Goal: Information Seeking & Learning: Learn about a topic

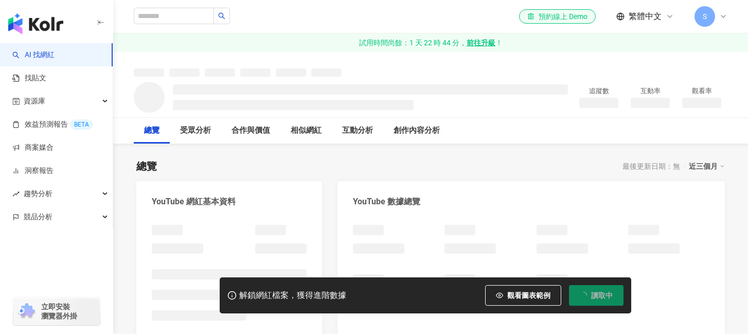
click at [56, 25] on img "button" at bounding box center [35, 23] width 55 height 21
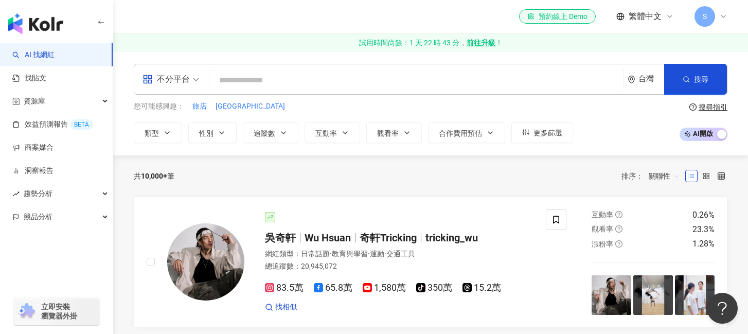
click at [247, 84] on input "search" at bounding box center [416, 80] width 405 height 20
click at [170, 131] on icon "button" at bounding box center [167, 133] width 8 height 8
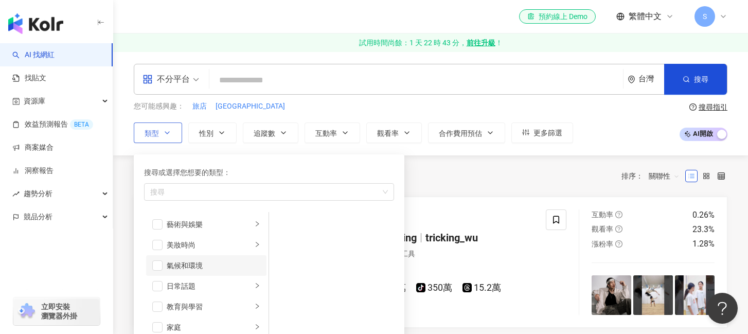
scroll to position [23, 0]
click at [218, 308] on div "家庭" at bounding box center [209, 304] width 85 height 11
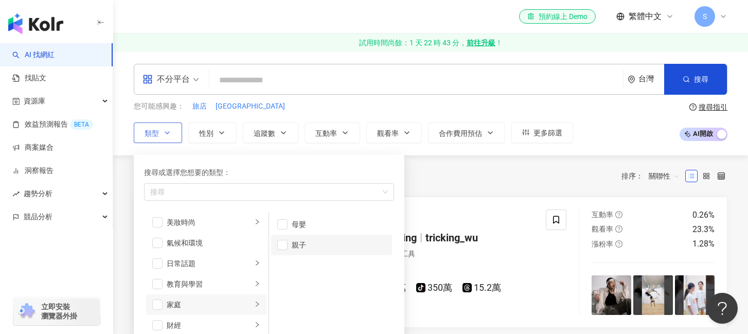
click at [308, 243] on div "親子" at bounding box center [339, 244] width 94 height 11
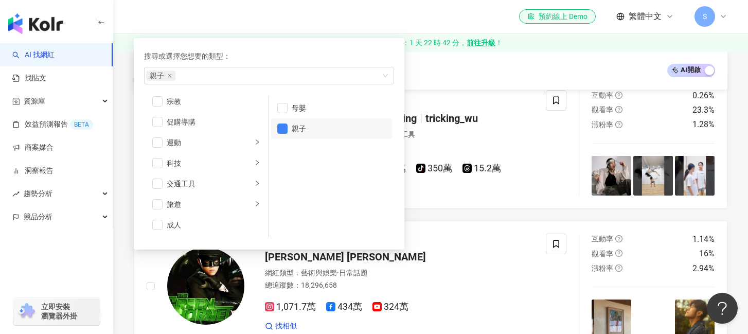
scroll to position [132, 0]
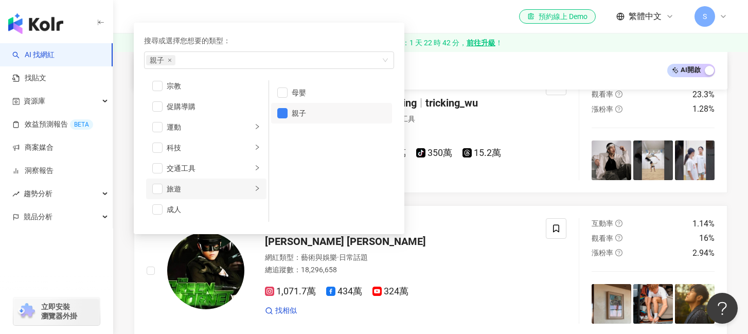
click at [199, 193] on div "旅遊" at bounding box center [209, 188] width 85 height 11
click at [307, 96] on div "露營" at bounding box center [339, 92] width 94 height 11
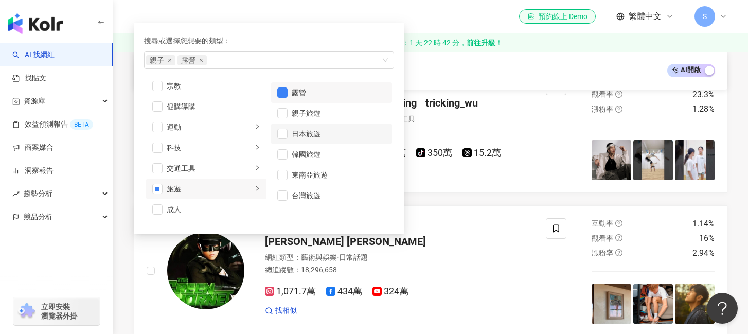
click at [317, 134] on div "日本旅遊" at bounding box center [339, 133] width 94 height 11
click at [327, 115] on div "親子旅遊" at bounding box center [339, 113] width 94 height 11
click at [331, 195] on div "台灣旅遊" at bounding box center [339, 195] width 94 height 11
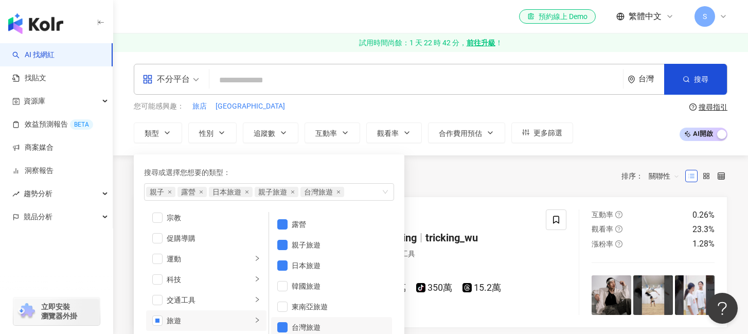
click at [468, 102] on div "您可能感興趣： 旅店 民宿飯店" at bounding box center [353, 106] width 439 height 11
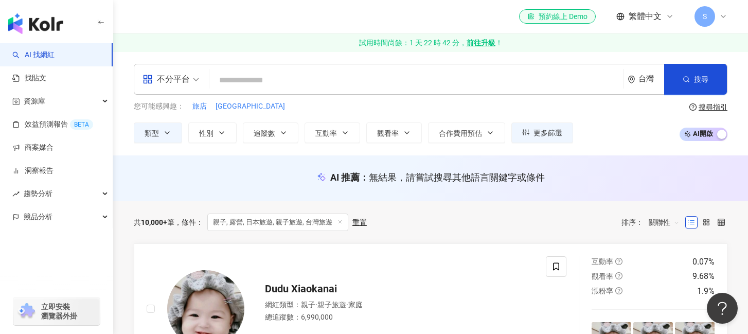
click at [249, 79] on input "search" at bounding box center [416, 80] width 405 height 20
drag, startPoint x: 256, startPoint y: 108, endPoint x: 211, endPoint y: 102, distance: 44.5
click at [211, 102] on div "您可能感興趣： 旅店 民宿飯店" at bounding box center [353, 106] width 439 height 11
click at [292, 132] on button "追蹤數" at bounding box center [271, 132] width 56 height 21
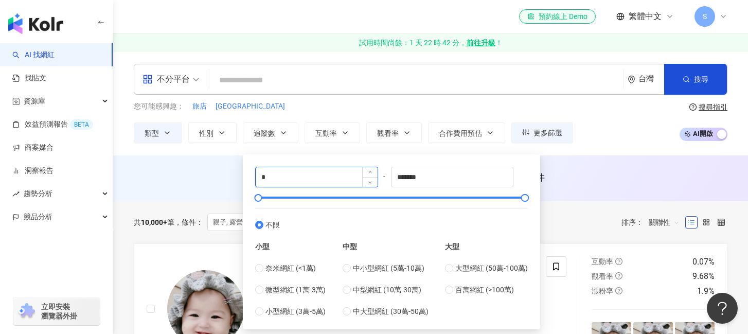
click at [305, 168] on input "*" at bounding box center [317, 177] width 122 height 20
click at [311, 180] on input "******" at bounding box center [317, 177] width 122 height 20
type input "*****"
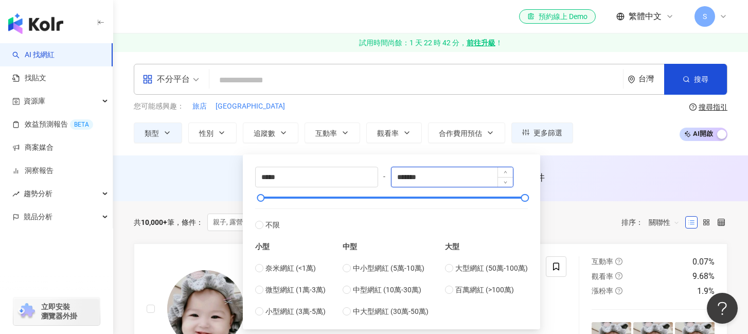
click at [450, 181] on input "*******" at bounding box center [453, 177] width 122 height 20
type input "*"
type input "*****"
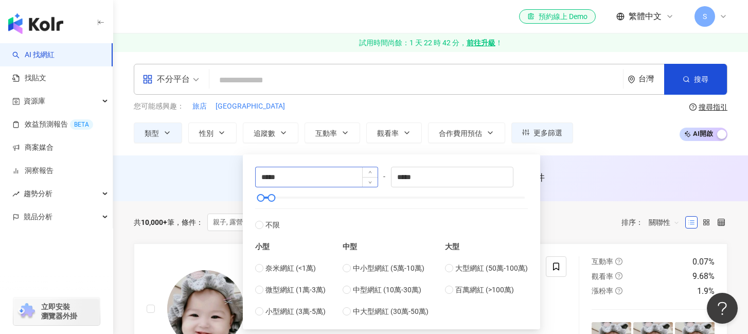
type input "*"
type input "*******"
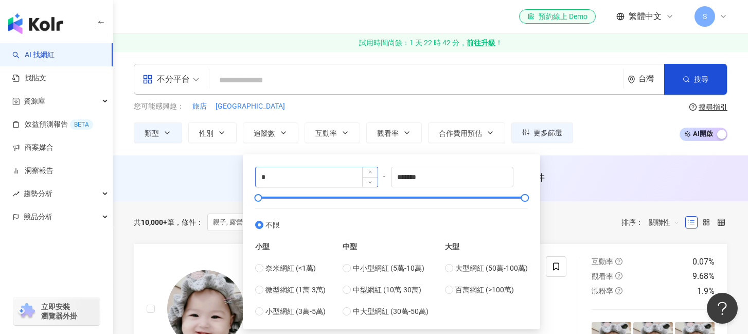
drag, startPoint x: 325, startPoint y: 190, endPoint x: 332, endPoint y: 186, distance: 8.1
click at [325, 190] on div "* - ******* 不限 小型 奈米網紅 (<1萬) 微型網紅 (1萬-3萬) 小型網紅 (3萬-5萬) 中型 中小型網紅 (5萬-10萬) 中型網紅 (…" at bounding box center [391, 242] width 273 height 150
click at [334, 182] on input "*" at bounding box center [317, 177] width 122 height 20
type input "*****"
click at [455, 180] on input "*******" at bounding box center [453, 177] width 122 height 20
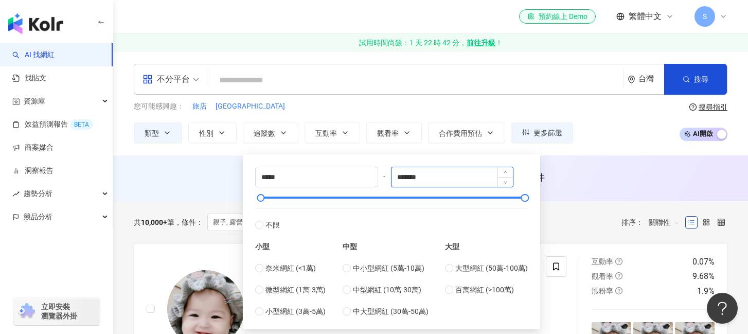
click at [456, 180] on input "*******" at bounding box center [453, 177] width 122 height 20
type input "*****"
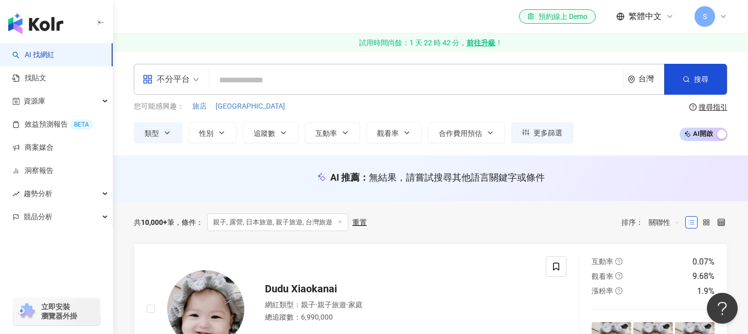
click at [615, 120] on div "您可能感興趣： 旅店 民宿飯店 類型 性別 追蹤數 互動率 觀看率 合作費用預估 更多篩選 ***** - ***** 不限 小型 奈米網紅 (<1萬) 微型…" at bounding box center [431, 122] width 594 height 42
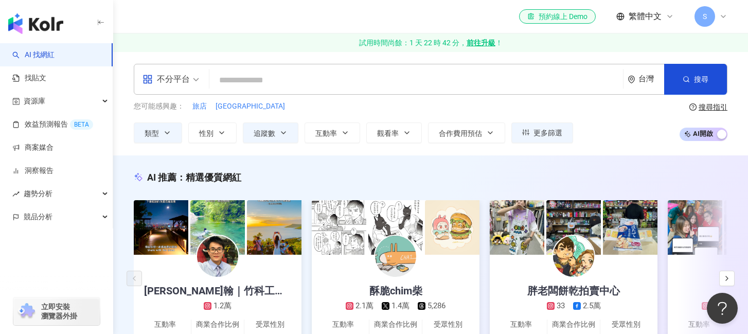
click at [249, 82] on input "search" at bounding box center [416, 80] width 405 height 20
click at [266, 80] on input "search" at bounding box center [416, 80] width 405 height 20
click at [270, 80] on input "search" at bounding box center [416, 80] width 405 height 20
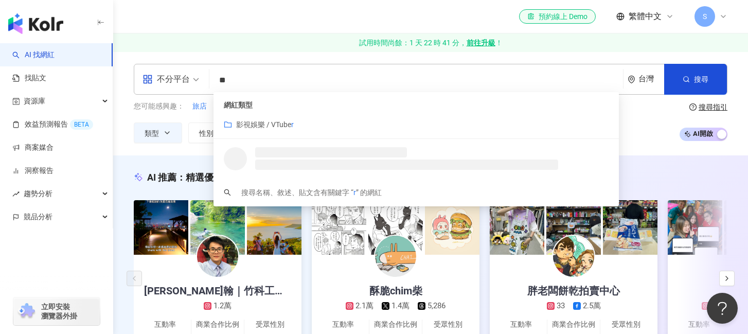
type input "*"
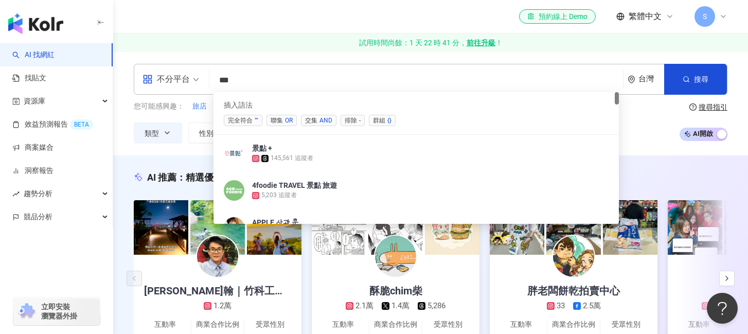
click at [270, 78] on input "**" at bounding box center [416, 80] width 405 height 20
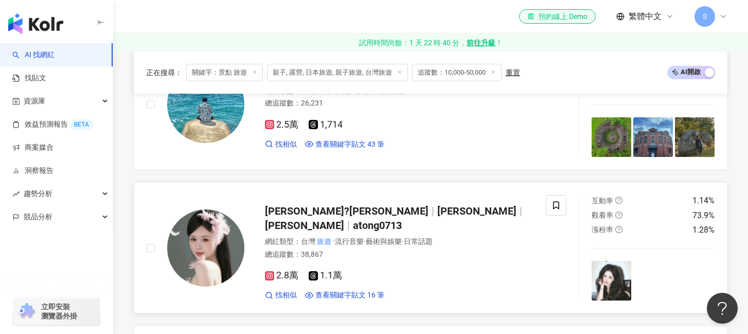
scroll to position [330, 0]
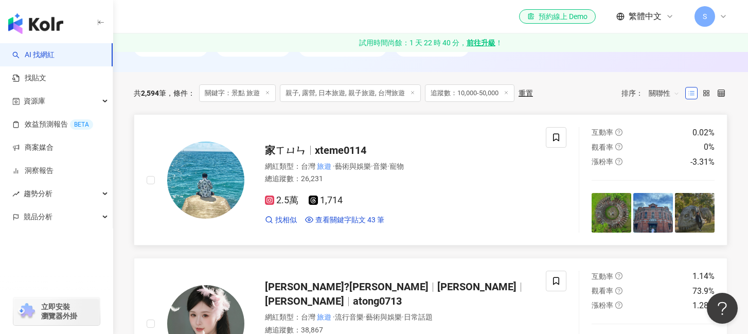
type input "*****"
click at [400, 138] on div "家ㄒㄩㄣ xteme0114 網紅類型 ： 台灣 旅遊 · 藝術與娛樂 · 音樂 · 寵物 總追蹤數 ： 26,231 2.5萬 1,714 找相似 查看關鍵…" at bounding box center [388, 180] width 289 height 90
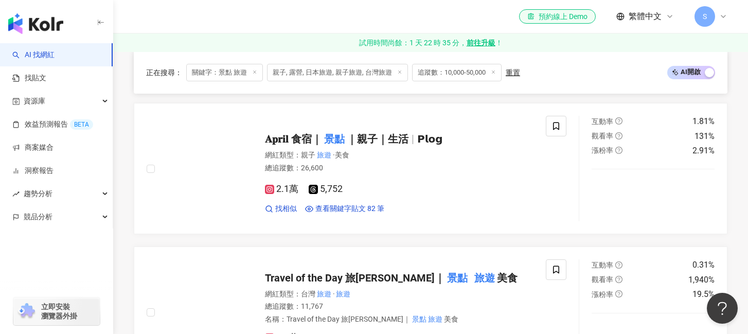
scroll to position [1210, 0]
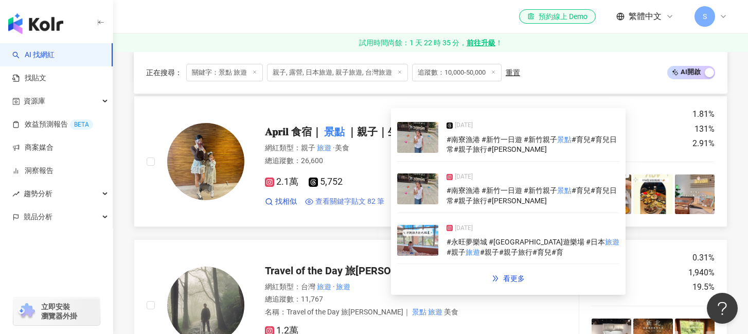
click at [371, 201] on span "查看關鍵字貼文 82 筆" at bounding box center [349, 202] width 69 height 10
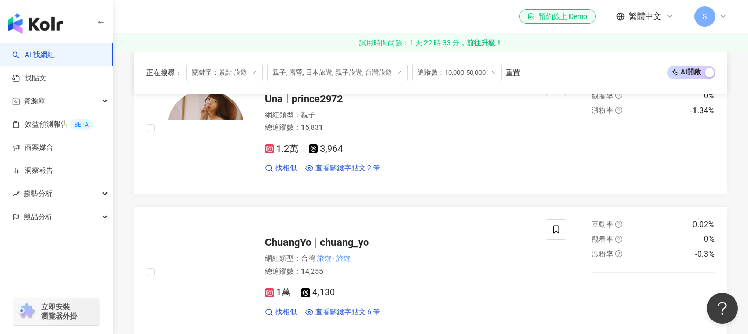
scroll to position [1668, 0]
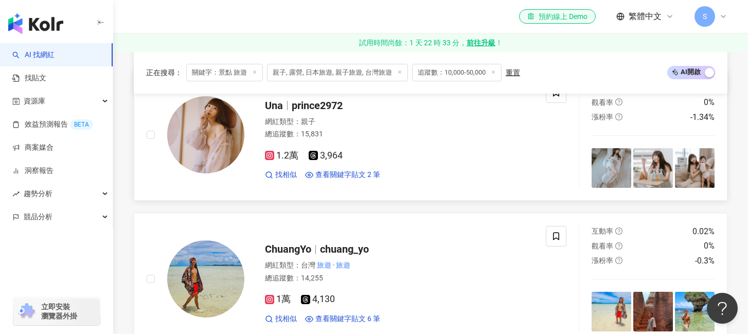
click at [309, 107] on span "prince2972" at bounding box center [317, 105] width 51 height 12
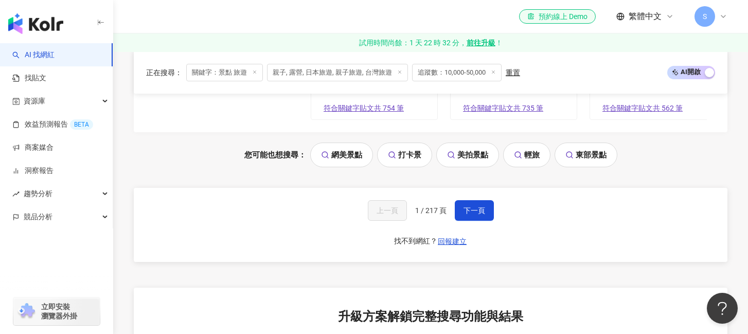
scroll to position [2226, 0]
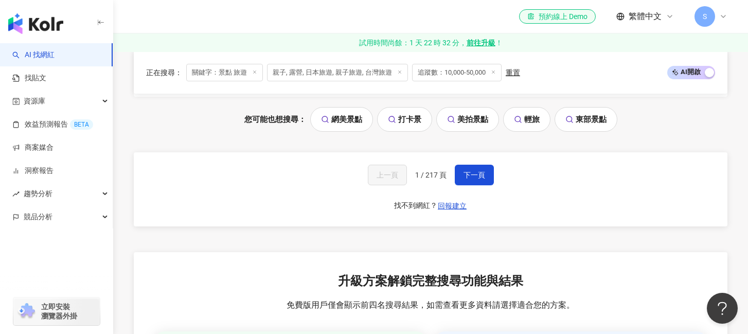
drag, startPoint x: 479, startPoint y: 174, endPoint x: 562, endPoint y: 138, distance: 90.8
click at [479, 174] on span "下一頁" at bounding box center [475, 175] width 22 height 8
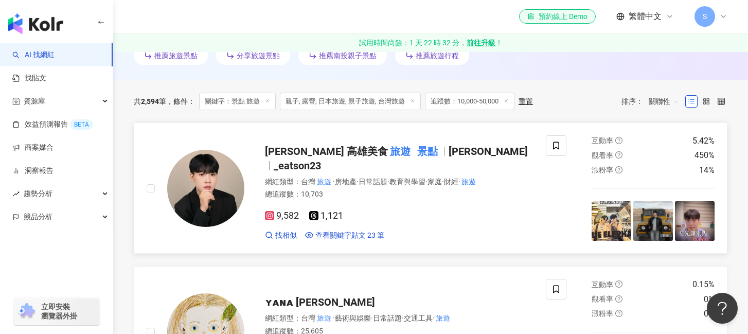
scroll to position [320, 0]
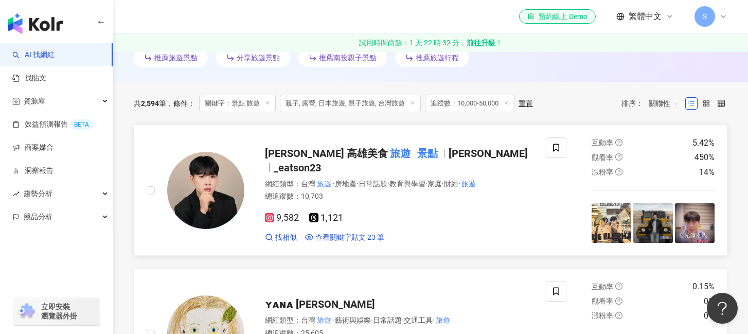
click at [352, 152] on span "蔡易昇 Eason 高雄美食" at bounding box center [326, 153] width 123 height 12
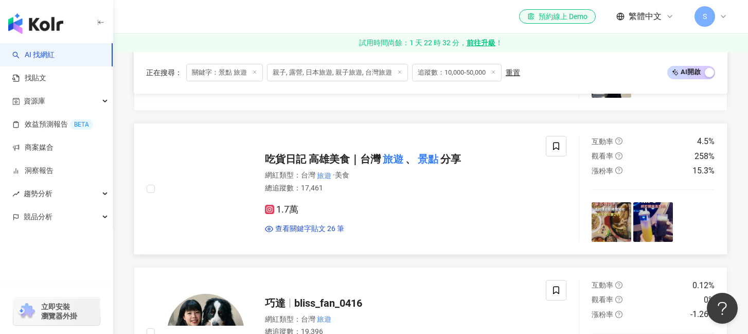
scroll to position [611, 0]
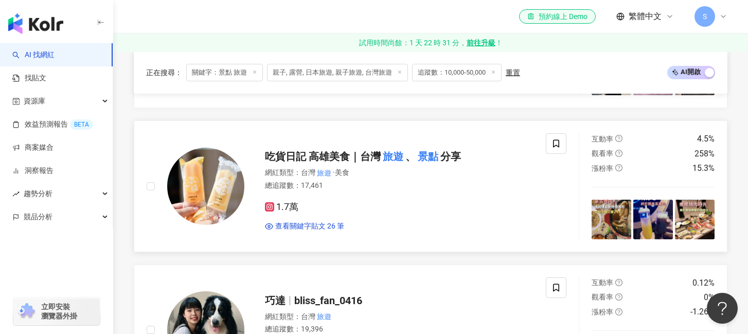
click at [403, 155] on mark "旅遊" at bounding box center [393, 156] width 25 height 16
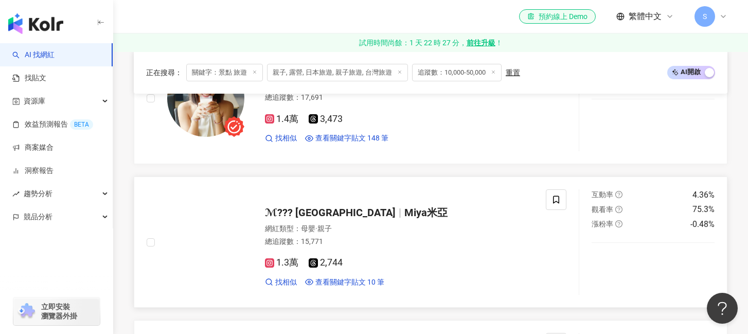
scroll to position [982, 0]
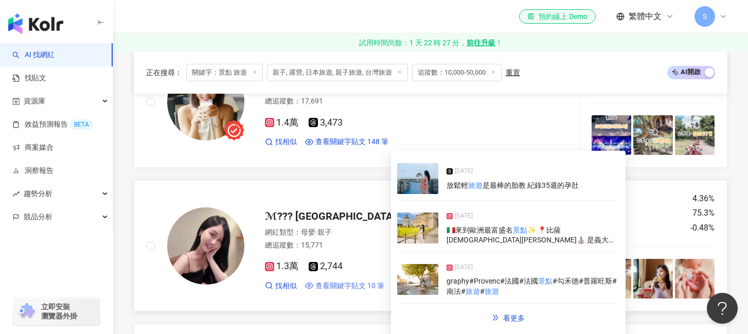
click at [345, 282] on span "查看關鍵字貼文 10 筆" at bounding box center [349, 286] width 69 height 10
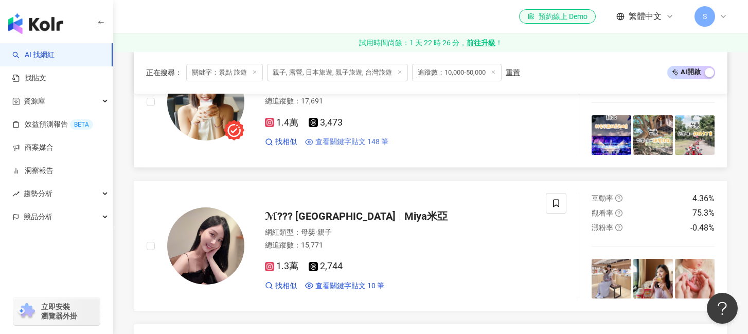
click at [340, 140] on span "查看關鍵字貼文 148 筆" at bounding box center [351, 142] width 73 height 10
click at [197, 118] on img at bounding box center [205, 101] width 77 height 77
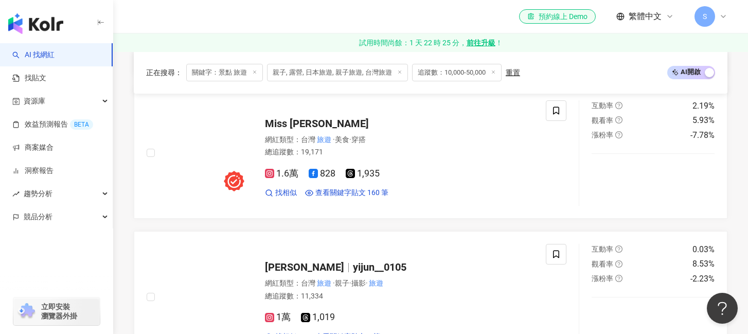
scroll to position [1650, 0]
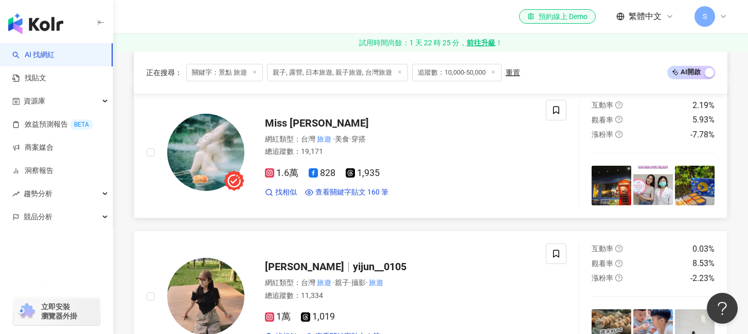
click at [290, 119] on span "Miss Lily莉莉小姐" at bounding box center [317, 123] width 104 height 12
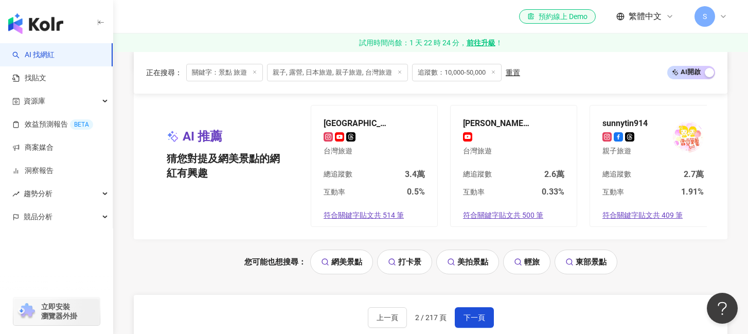
scroll to position [2082, 0]
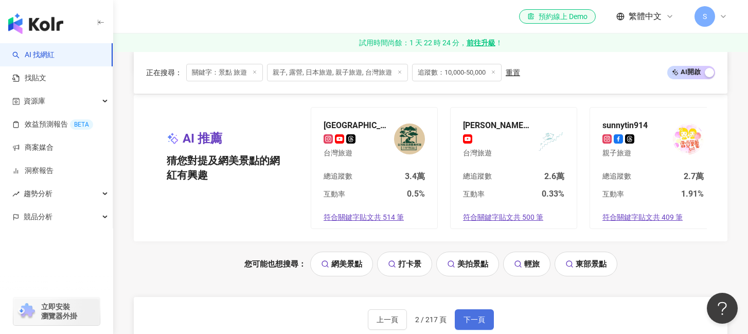
click at [466, 319] on span "下一頁" at bounding box center [475, 319] width 22 height 8
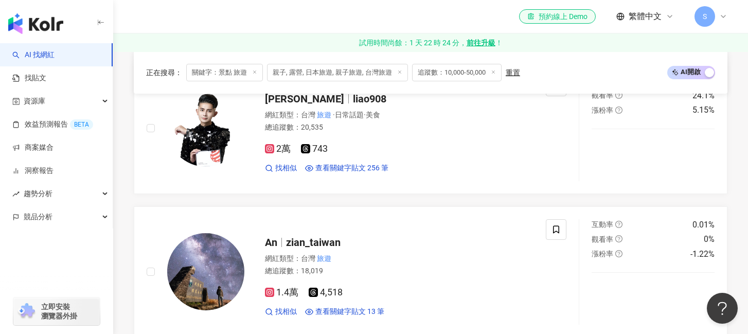
scroll to position [1581, 0]
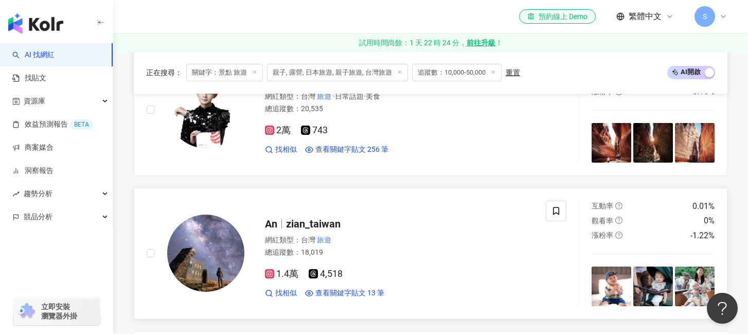
click at [308, 225] on span "zian_taiwan" at bounding box center [313, 224] width 55 height 12
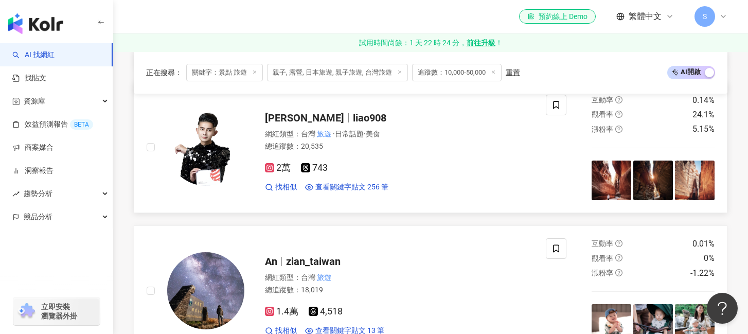
scroll to position [1534, 0]
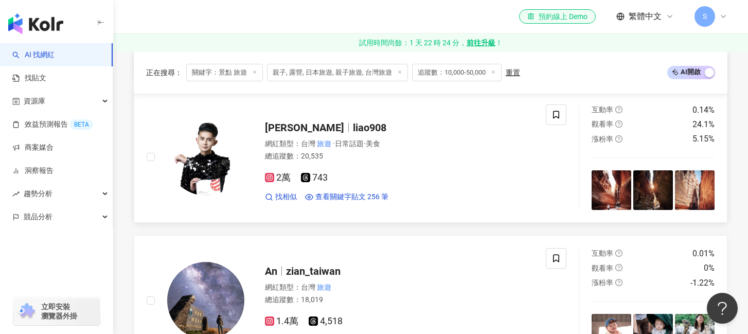
click at [353, 126] on span "liao908" at bounding box center [369, 127] width 33 height 12
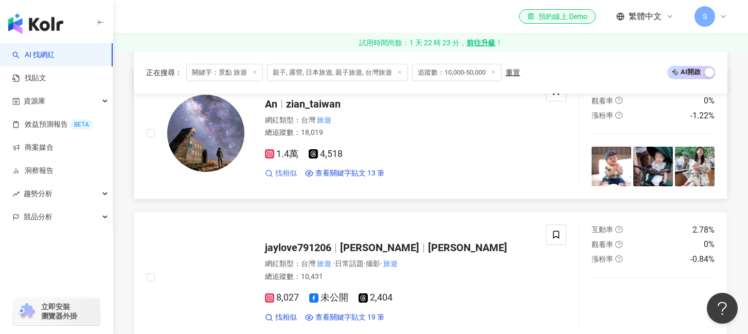
scroll to position [1686, 0]
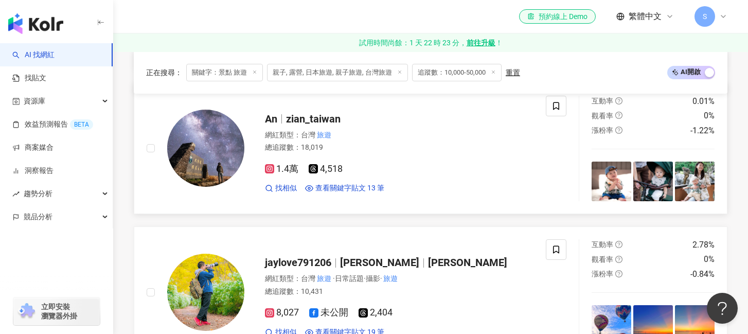
click at [315, 115] on span "zian_taiwan" at bounding box center [313, 119] width 55 height 12
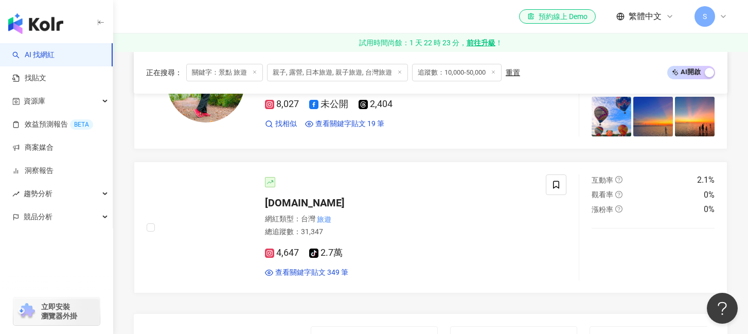
scroll to position [1939, 0]
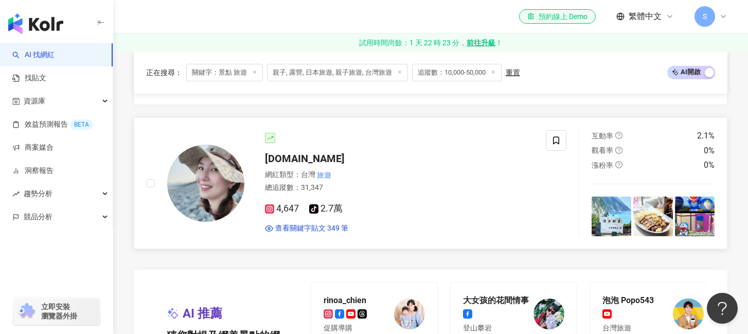
click at [303, 161] on span "oliviacha.tw" at bounding box center [305, 158] width 80 height 12
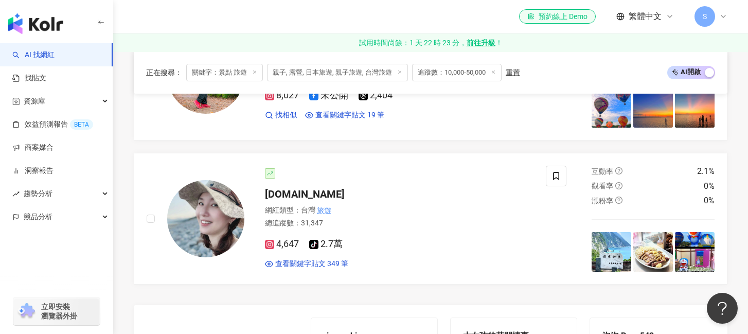
scroll to position [1905, 0]
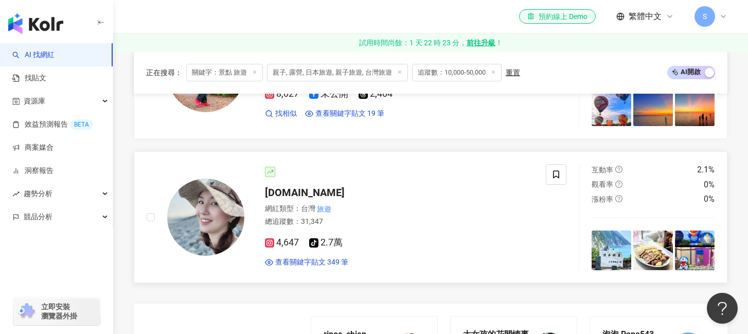
click at [225, 202] on img at bounding box center [205, 217] width 77 height 77
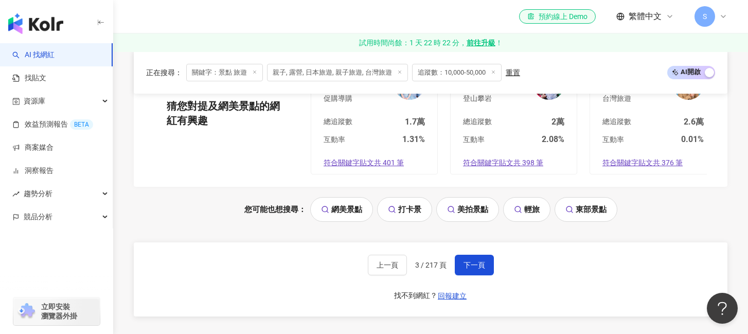
scroll to position [2171, 0]
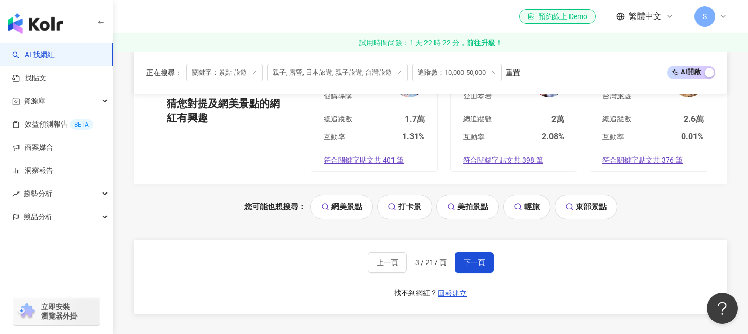
click at [458, 263] on button "下一頁" at bounding box center [474, 262] width 39 height 21
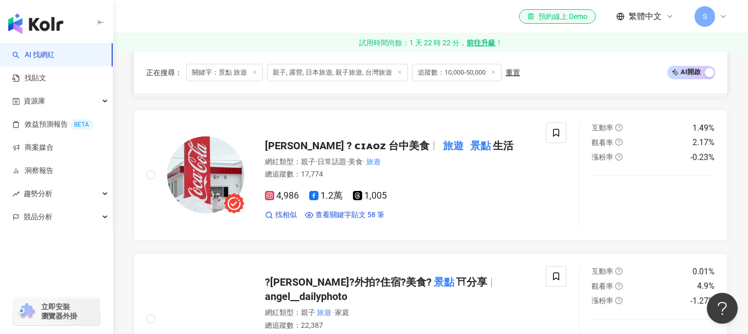
scroll to position [1688, 0]
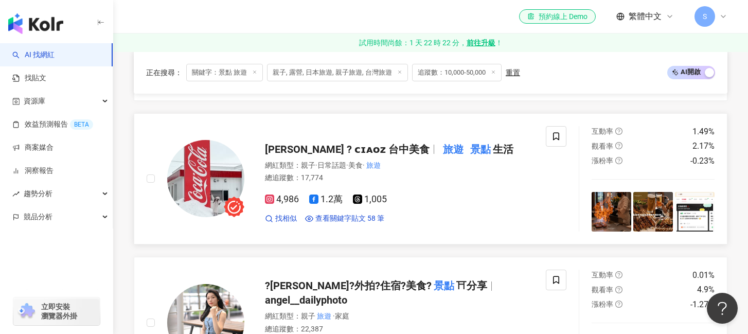
click at [318, 148] on span "巧莉 ? ᴄɪᴀᴏᴢ 台中美食" at bounding box center [347, 149] width 165 height 12
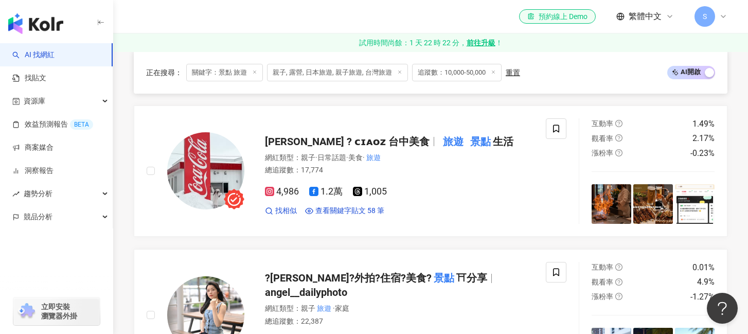
scroll to position [1697, 0]
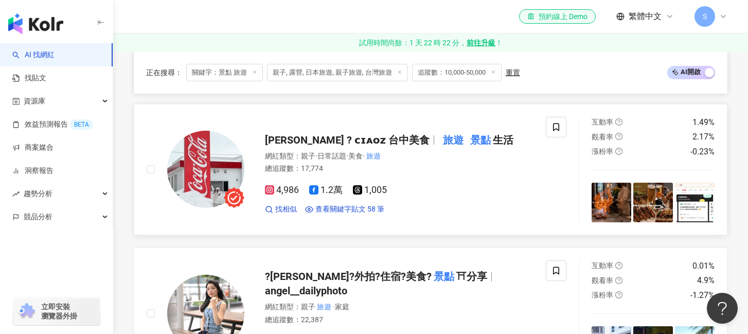
click at [202, 150] on img at bounding box center [205, 169] width 77 height 77
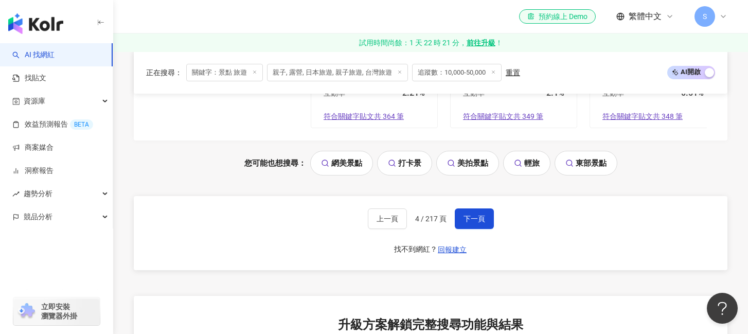
scroll to position [2279, 0]
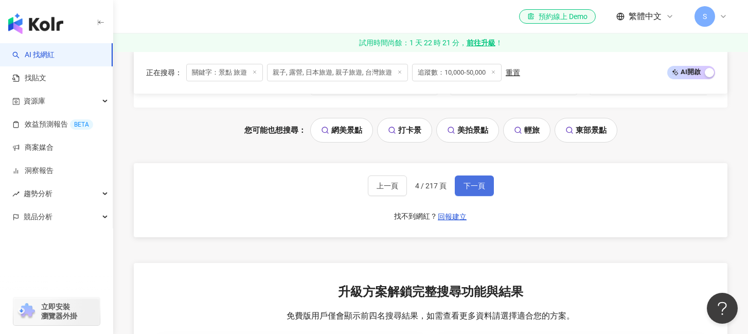
click at [487, 186] on button "下一頁" at bounding box center [474, 185] width 39 height 21
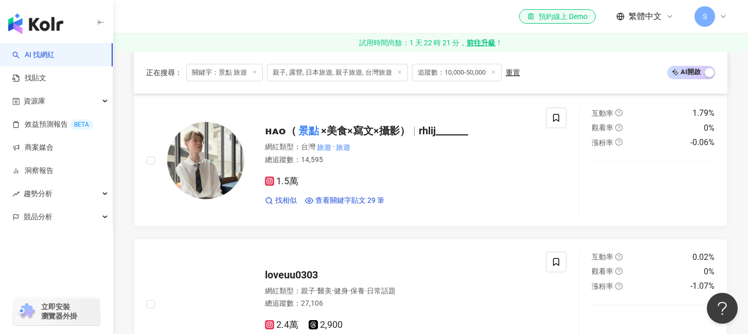
scroll to position [634, 0]
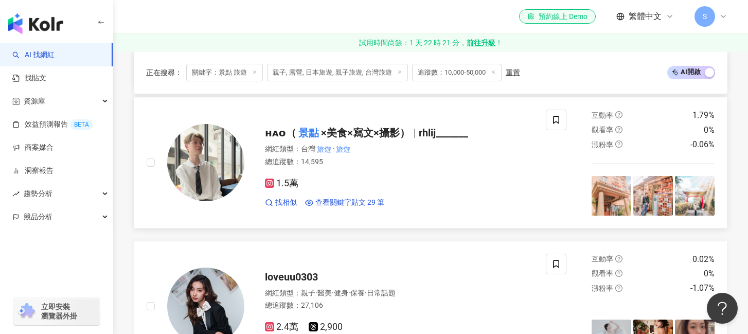
click at [347, 130] on span "×美食×寫文×攝影）" at bounding box center [365, 133] width 89 height 12
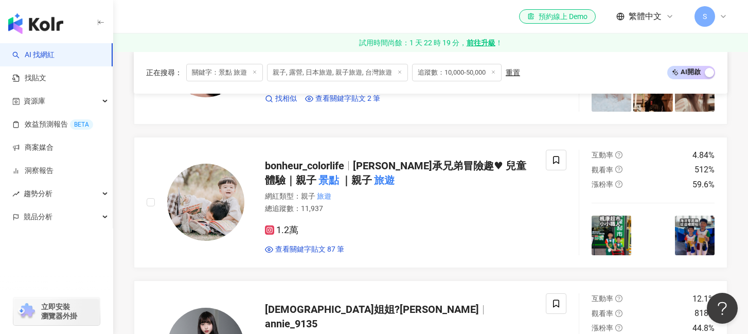
scroll to position [898, 0]
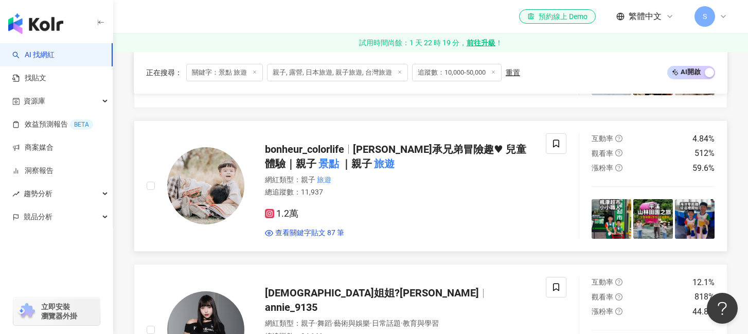
click at [292, 150] on span "bonheur_colorlife" at bounding box center [304, 149] width 79 height 12
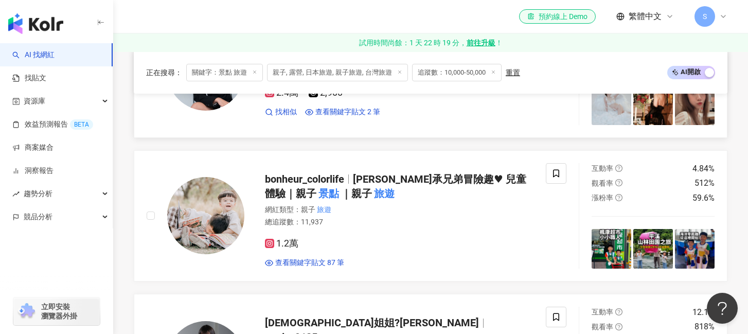
scroll to position [870, 0]
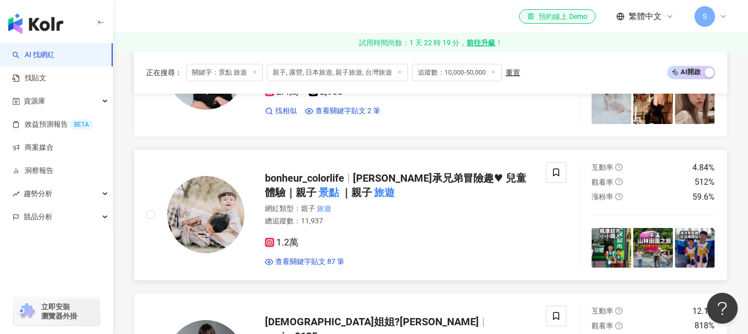
click at [490, 175] on span "侑承兄弟冒險趣♥ 兒童體驗｜親子" at bounding box center [395, 185] width 261 height 27
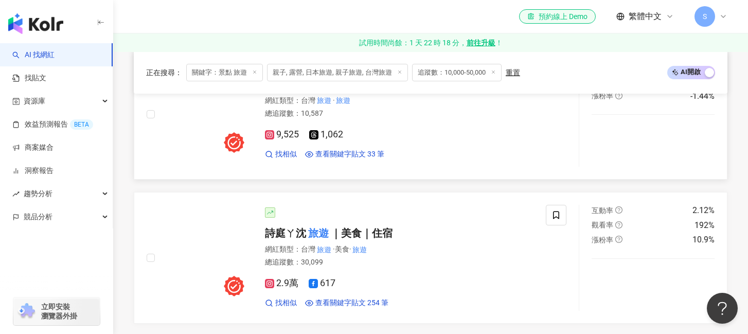
scroll to position [1833, 0]
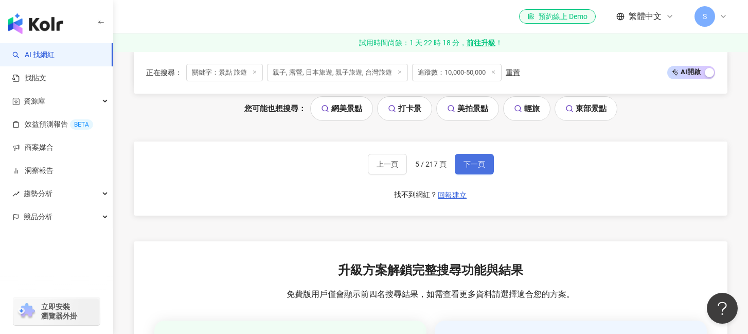
click at [467, 162] on span "下一頁" at bounding box center [475, 164] width 22 height 8
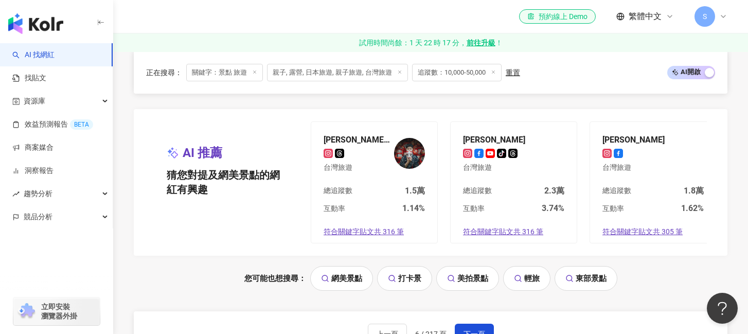
scroll to position [2082, 0]
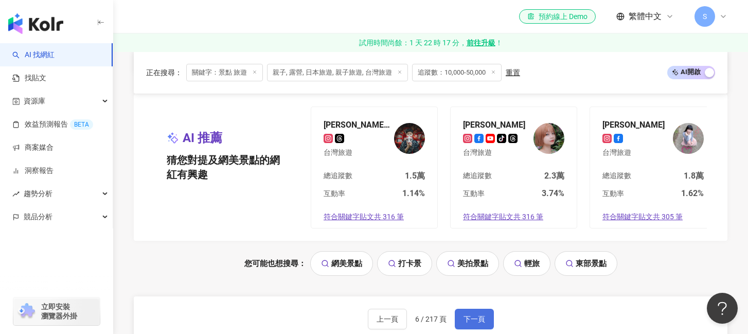
click at [476, 320] on span "下一頁" at bounding box center [475, 319] width 22 height 8
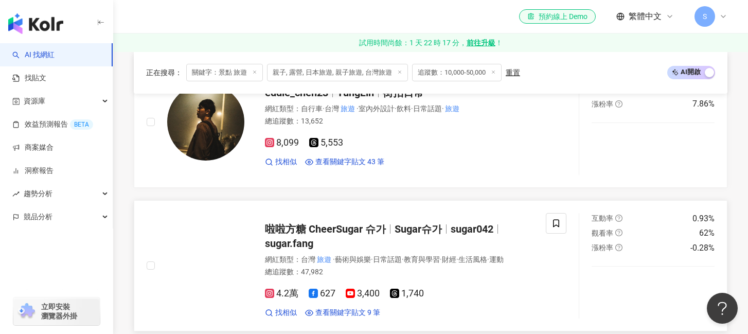
scroll to position [1819, 0]
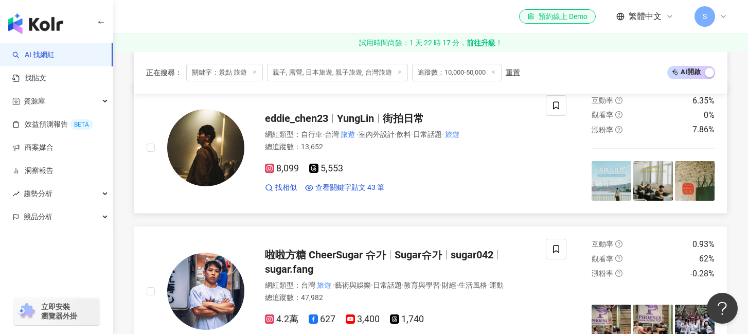
click at [361, 117] on span "YungLin" at bounding box center [355, 118] width 37 height 12
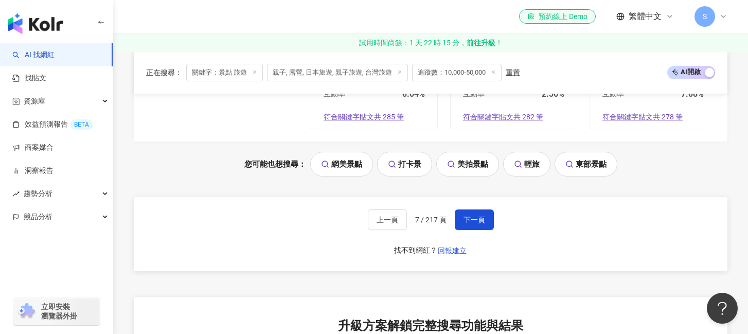
scroll to position [2204, 0]
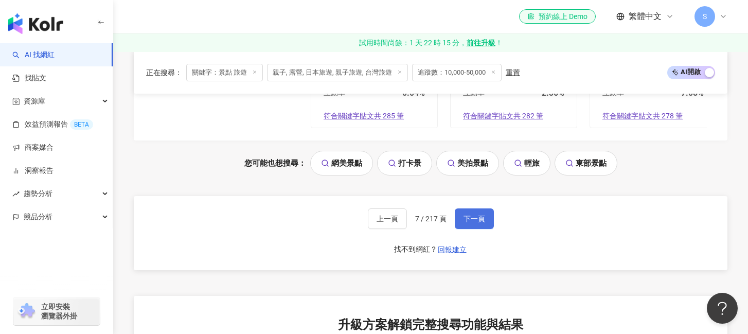
click at [479, 222] on span "下一頁" at bounding box center [475, 219] width 22 height 8
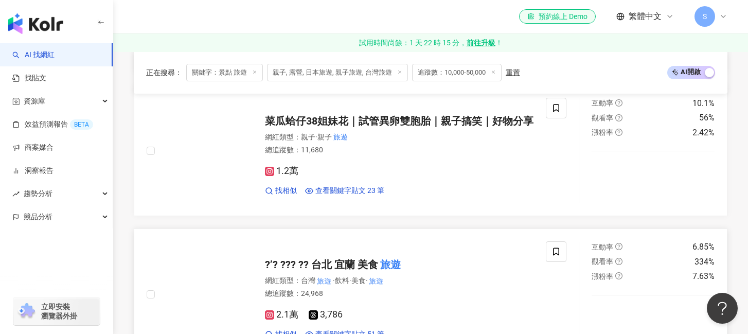
scroll to position [1795, 0]
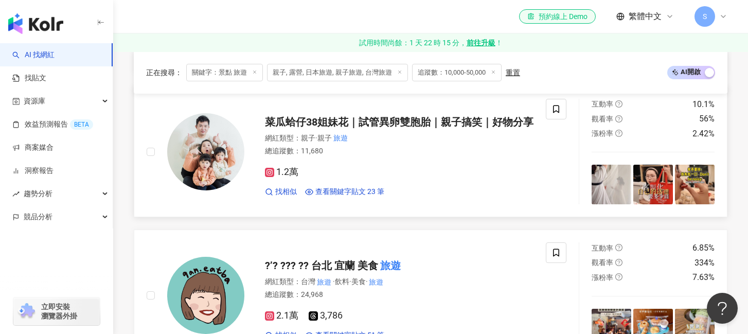
click at [336, 116] on span "菜瓜蛤仔38姐妹花｜試管異卵雙胞胎｜親子搞笑｜好物分享" at bounding box center [399, 122] width 269 height 12
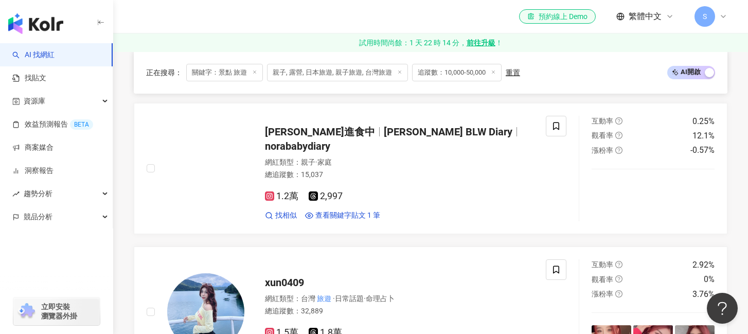
scroll to position [1494, 0]
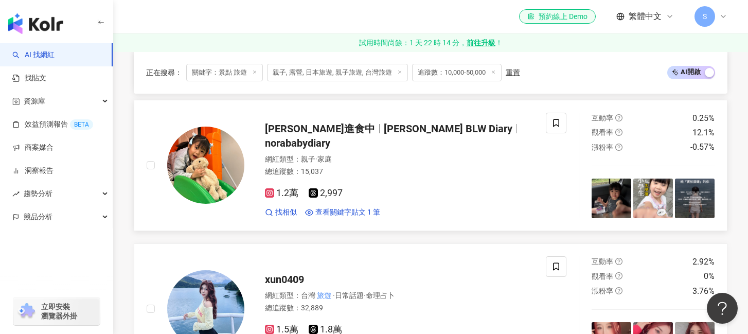
click at [293, 135] on span "妍妍進食中" at bounding box center [320, 128] width 110 height 12
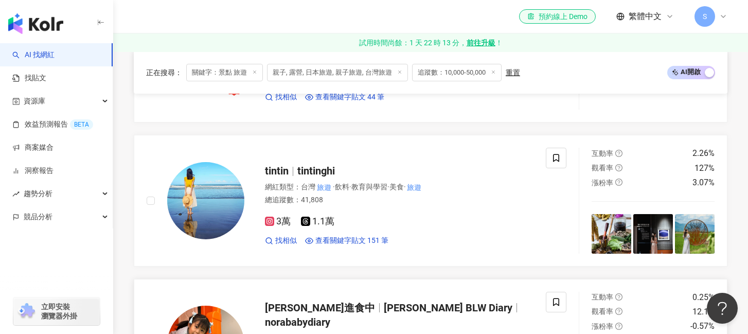
scroll to position [1265, 0]
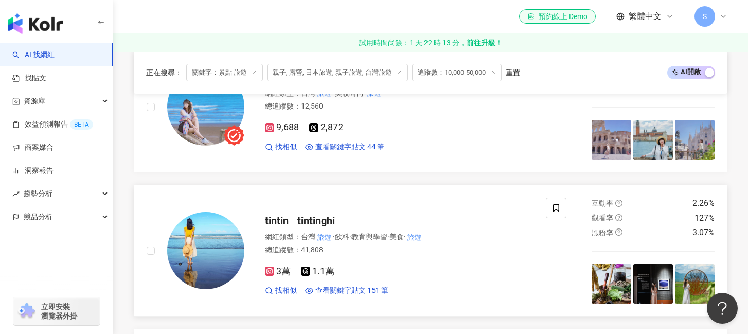
click at [312, 223] on span "tintinghi" at bounding box center [316, 221] width 38 height 12
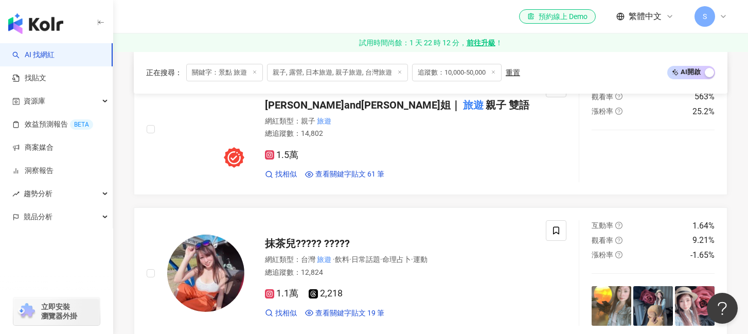
scroll to position [819, 0]
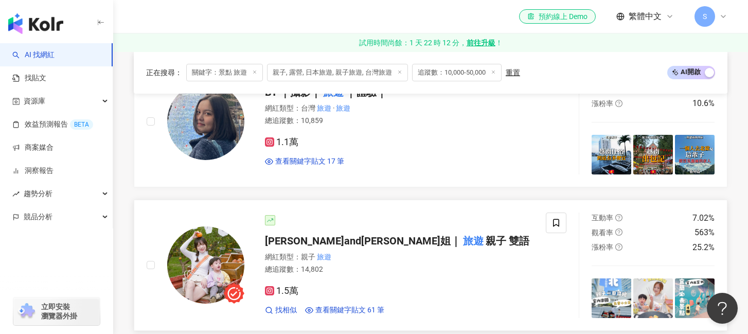
click at [309, 240] on span "玹玹and玹姐｜" at bounding box center [363, 241] width 196 height 12
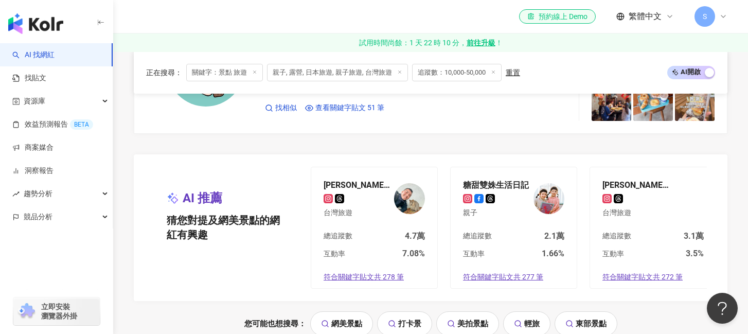
scroll to position [2235, 0]
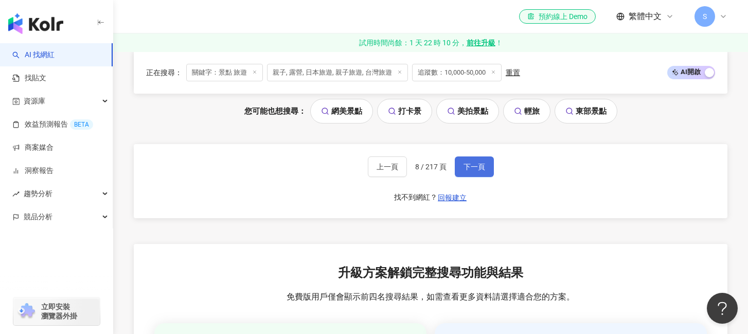
click at [484, 173] on button "下一頁" at bounding box center [474, 166] width 39 height 21
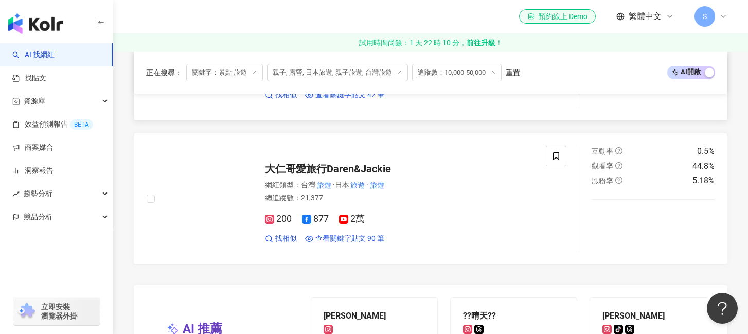
scroll to position [1894, 0]
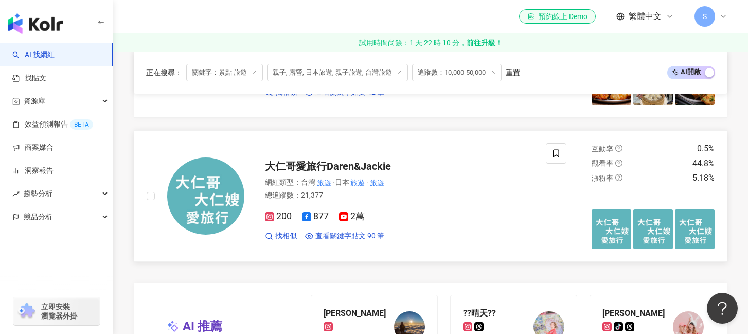
click at [314, 164] on span "大仁哥愛旅行Daren&Jackie" at bounding box center [328, 166] width 126 height 12
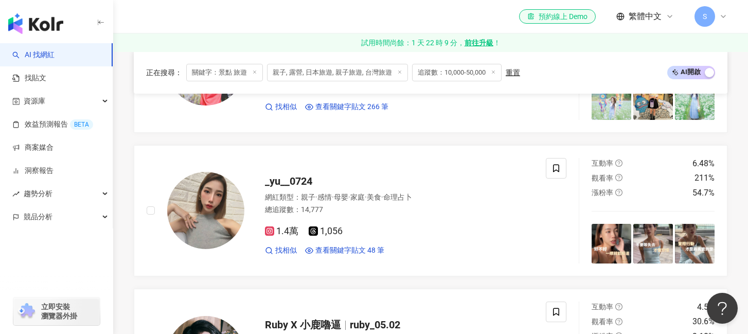
scroll to position [836, 0]
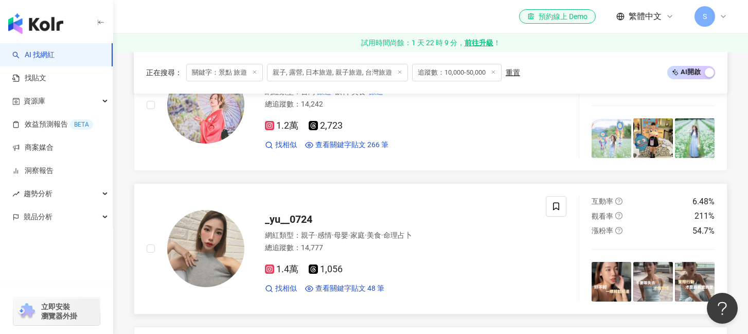
click at [295, 211] on div "_yu__0724 網紅類型 ： 親子 · 感情 · 母嬰 · 家庭 · 美食 · 命理占卜 總追蹤數 ： 14,777 1.4萬 1,056 找相似 查看關…" at bounding box center [388, 249] width 289 height 90
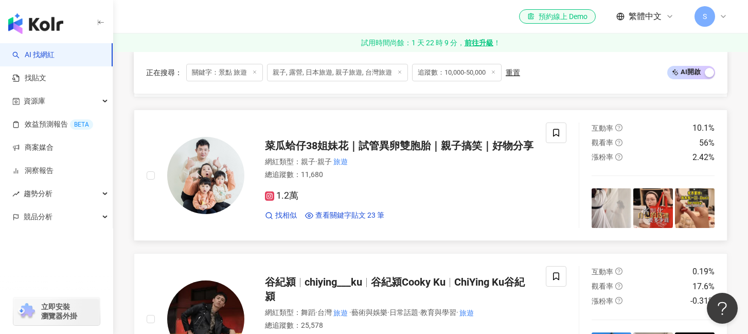
scroll to position [471, 0]
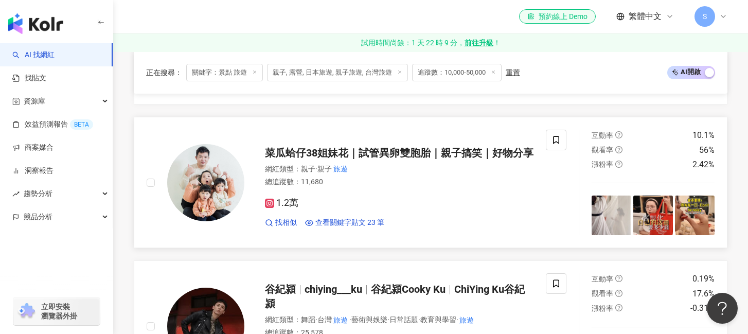
click at [366, 138] on div "菜瓜蛤仔38姐妹花｜試管異卵雙胞胎｜親子搞笑｜好物分享 網紅類型 ： 親子 · 親子 旅遊 總追蹤數 ： 11,680 1.2萬 找相似 查看關鍵字貼文 23…" at bounding box center [388, 182] width 289 height 90
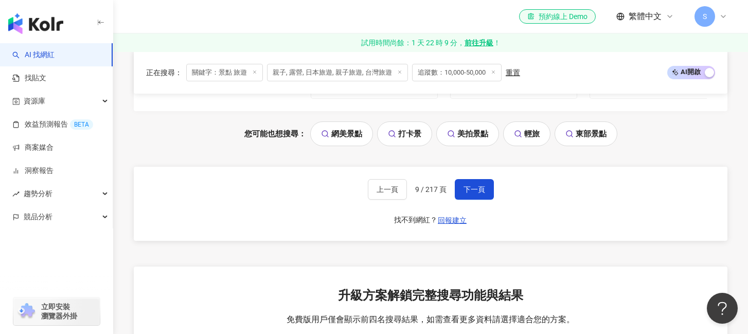
scroll to position [2206, 0]
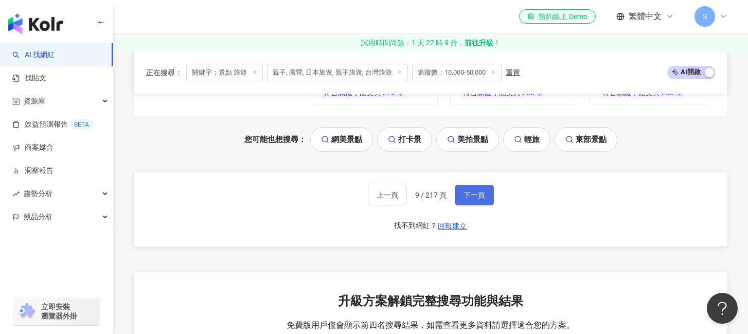
click at [472, 192] on span "下一頁" at bounding box center [475, 195] width 22 height 8
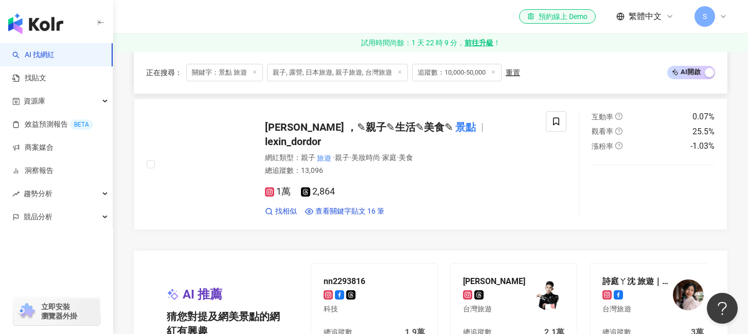
scroll to position [1925, 0]
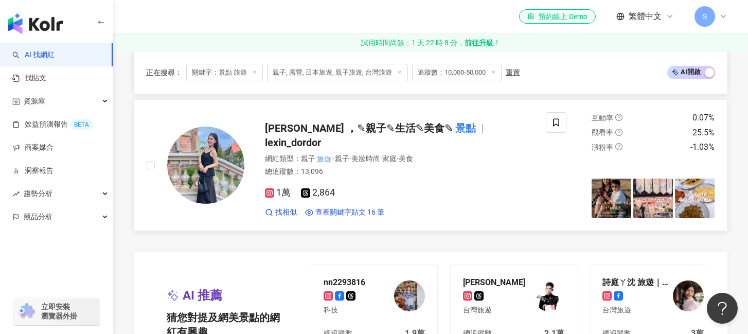
click at [384, 134] on span "朵朵 ，✎親子✎生活✎美食✎" at bounding box center [359, 128] width 188 height 12
click at [331, 132] on span "朵朵 ，✎親子✎生活✎美食✎" at bounding box center [359, 128] width 188 height 12
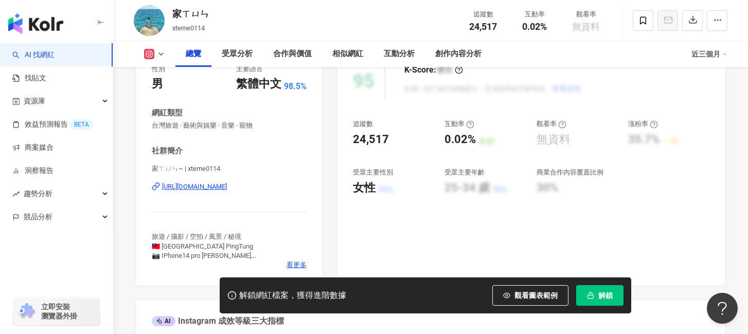
scroll to position [209, 0]
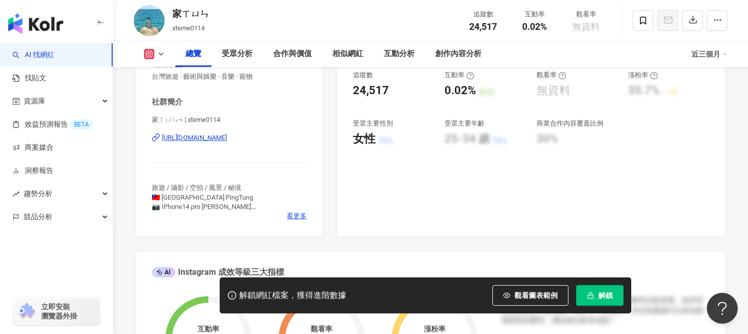
click at [254, 132] on div "家ㄒㄩㄣ~ | xteme0114 https://www.instagram.com/xteme0114/" at bounding box center [229, 145] width 155 height 60
click at [227, 137] on div "https://www.instagram.com/xteme0114/" at bounding box center [194, 137] width 65 height 9
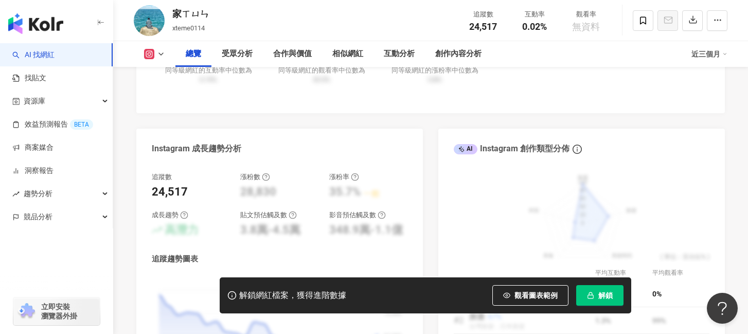
scroll to position [532, 0]
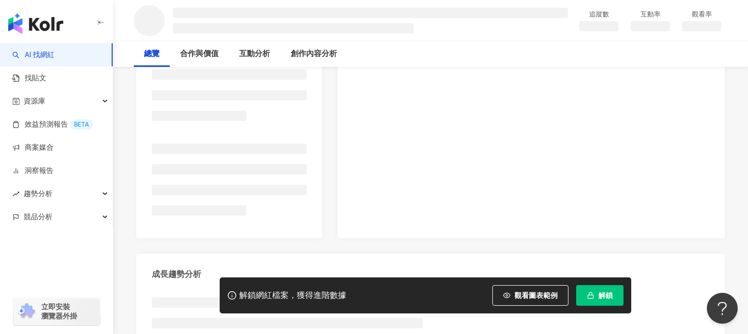
scroll to position [212, 0]
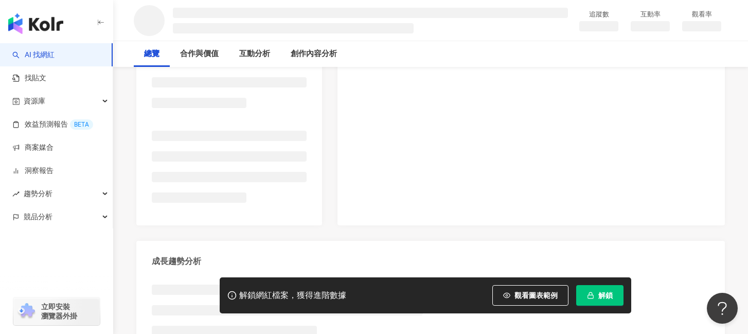
click at [670, 77] on div at bounding box center [531, 113] width 387 height 223
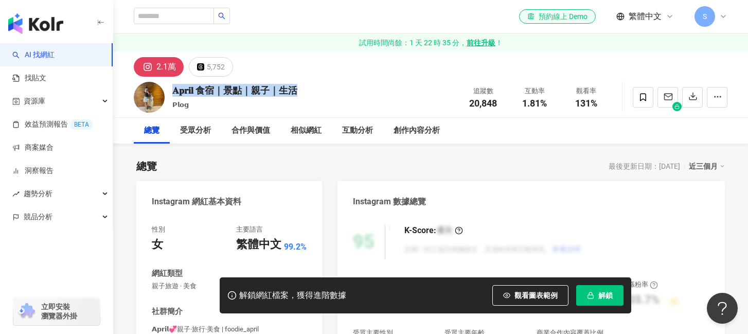
drag, startPoint x: 303, startPoint y: 88, endPoint x: 170, endPoint y: 92, distance: 132.8
click at [170, 92] on div "𝐀𝐩𝐫𝐢𝐥 食宿｜景點｜親子｜生活 𝗣𝗹𝗼𝗴 追蹤數 20,848 互動率 1.81% 觀看率 131%" at bounding box center [430, 97] width 635 height 41
copy div "𝐀𝐩𝐫𝐢𝐥 食宿｜景點｜親子｜生活"
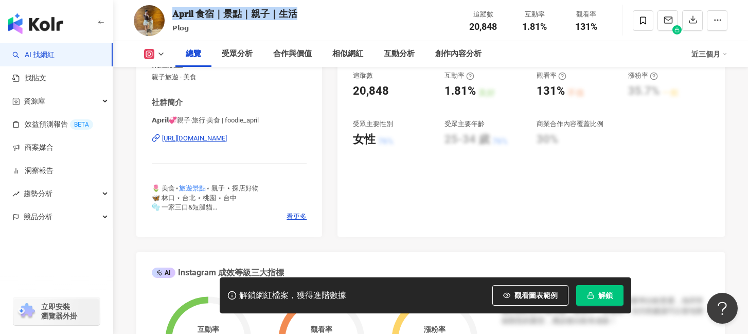
scroll to position [175, 0]
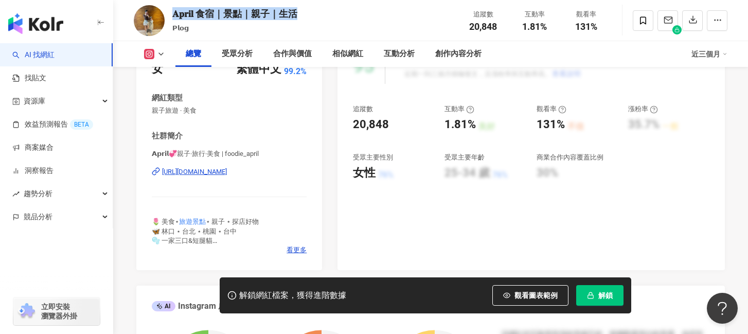
click at [227, 176] on div "https://www.instagram.com/foodie_april/" at bounding box center [194, 171] width 65 height 9
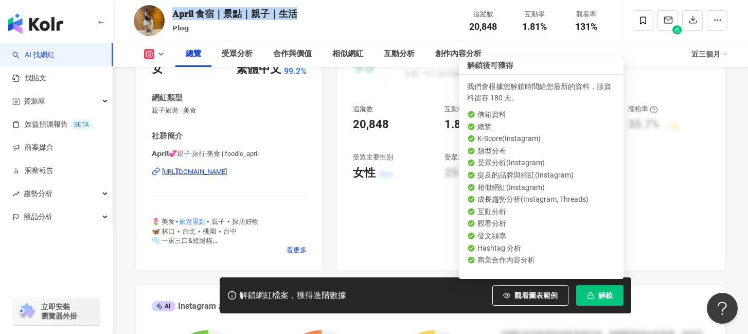
click at [612, 293] on span "解鎖" at bounding box center [605, 295] width 14 height 8
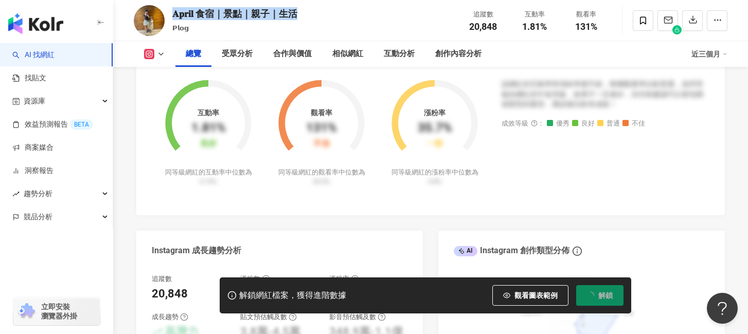
scroll to position [463, 0]
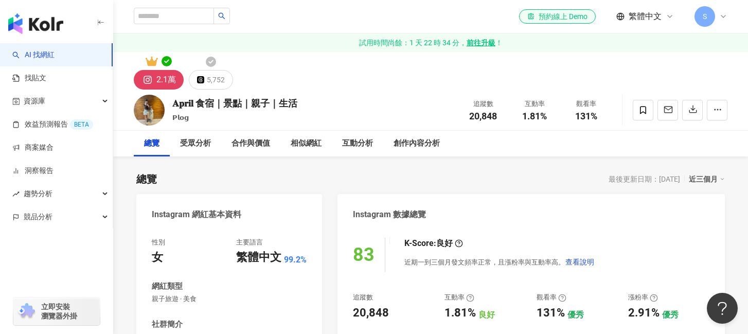
drag, startPoint x: 222, startPoint y: 79, endPoint x: 287, endPoint y: 99, distance: 67.5
click at [222, 79] on div "5,752" at bounding box center [216, 80] width 18 height 14
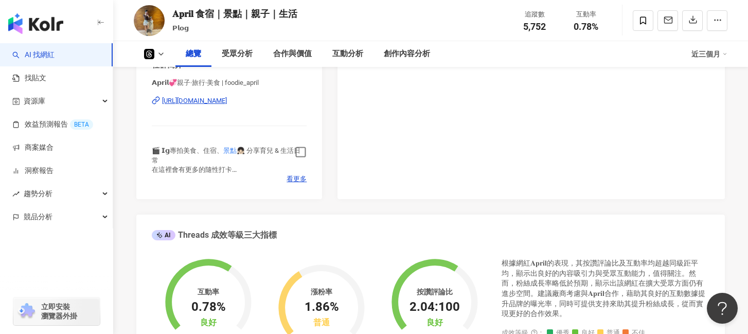
scroll to position [125, 0]
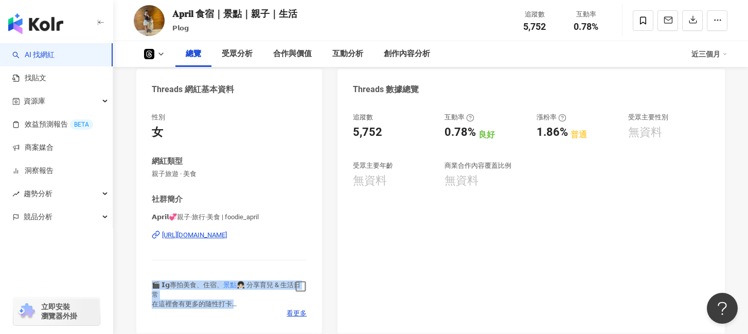
click at [305, 280] on div "社群簡介 𝗔𝗽𝗿𝗶𝗹💞親子·旅行·美食 | foodie_april https://www.threads.com/@foodie_april 🎬 𝗜𝗴專拍…" at bounding box center [229, 256] width 155 height 124
drag, startPoint x: 304, startPoint y: 284, endPoint x: 316, endPoint y: 266, distance: 21.5
click at [304, 284] on icon "button" at bounding box center [301, 286] width 12 height 12
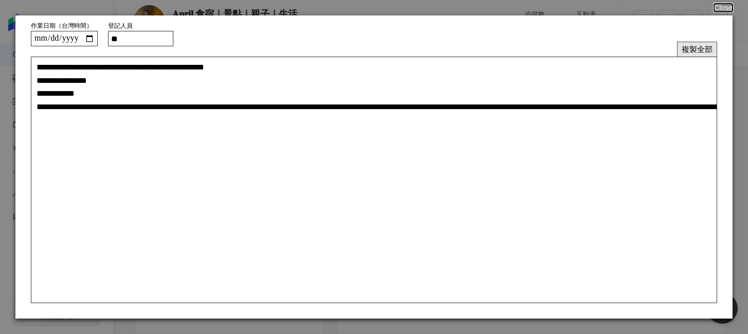
click at [692, 51] on button "複製全部" at bounding box center [697, 49] width 40 height 15
drag, startPoint x: 705, startPoint y: 51, endPoint x: 721, endPoint y: 32, distance: 24.8
click at [705, 51] on button "複製全部" at bounding box center [697, 49] width 40 height 15
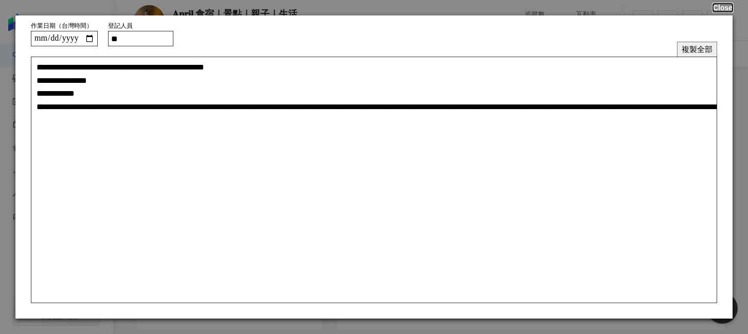
click at [727, 7] on button "Close" at bounding box center [723, 8] width 20 height 8
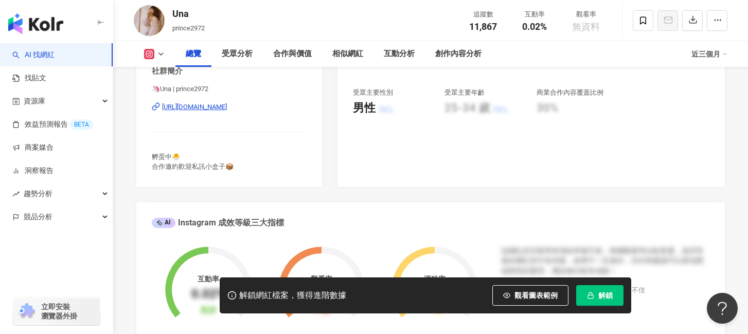
scroll to position [232, 0]
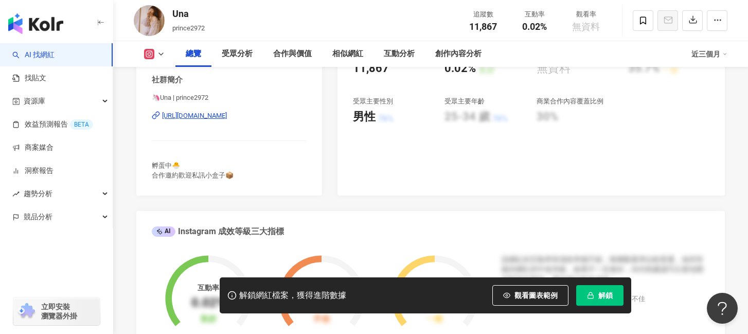
click at [227, 116] on div "https://www.instagram.com/prince2972/" at bounding box center [194, 115] width 65 height 9
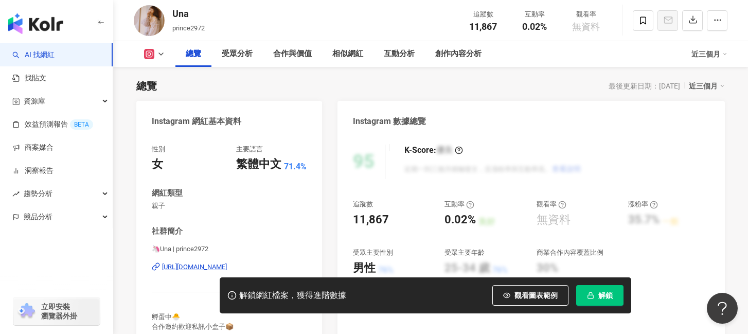
scroll to position [82, 0]
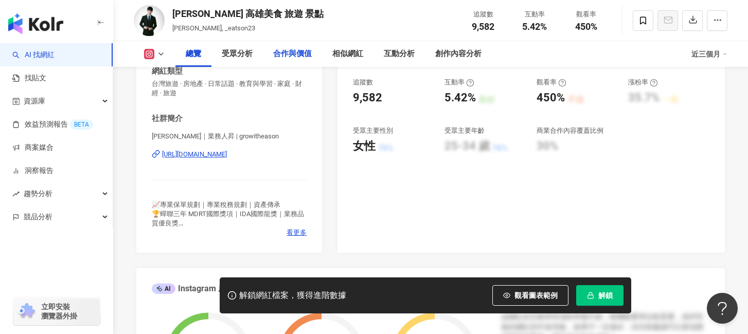
scroll to position [203, 0]
click at [225, 156] on div "[URL][DOMAIN_NAME]" at bounding box center [194, 153] width 65 height 9
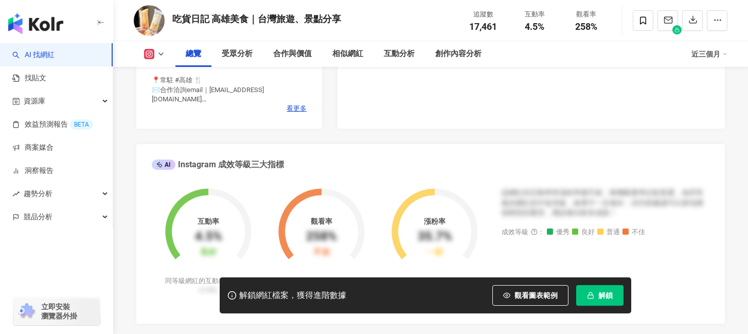
scroll to position [232, 0]
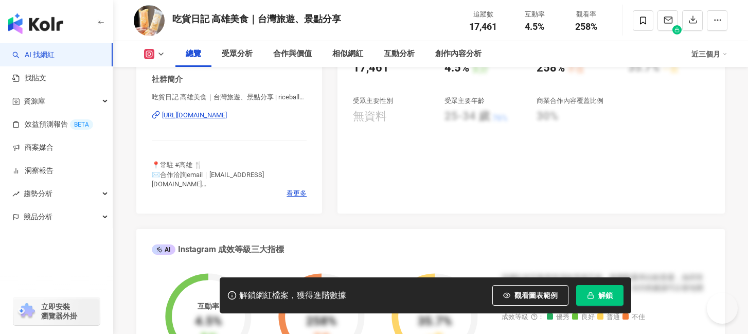
click at [227, 114] on div "[URL][DOMAIN_NAME]" at bounding box center [194, 115] width 65 height 9
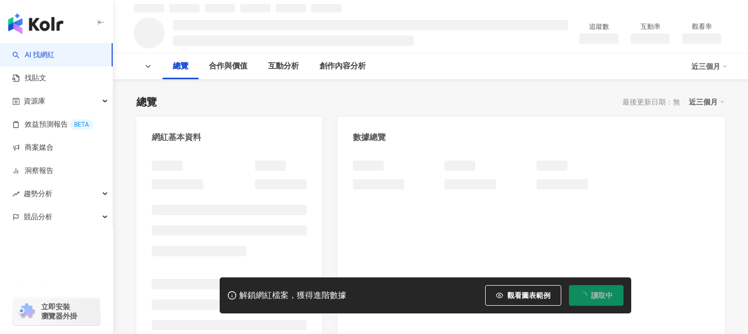
scroll to position [66, 0]
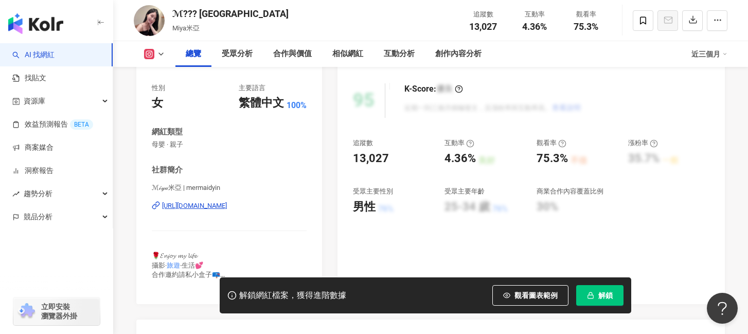
scroll to position [144, 0]
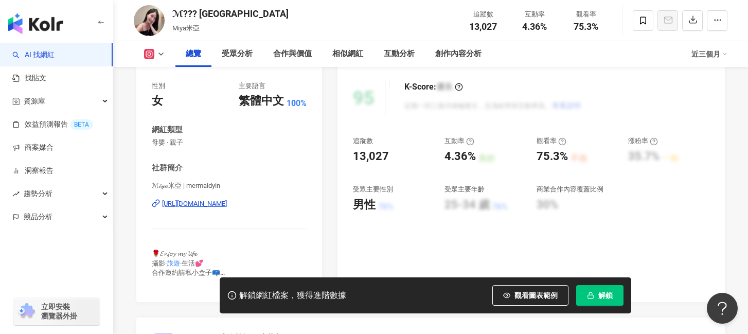
click at [227, 202] on div "[URL][DOMAIN_NAME]" at bounding box center [194, 203] width 65 height 9
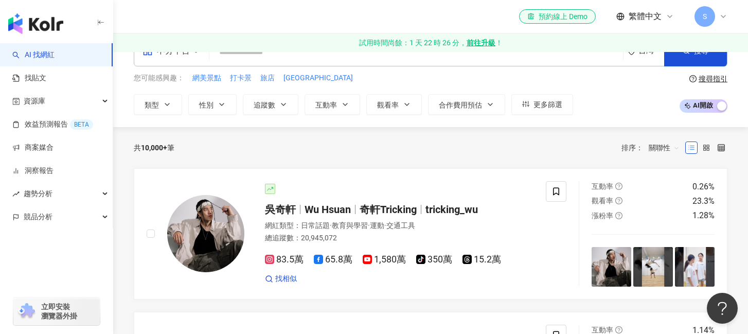
scroll to position [29, 0]
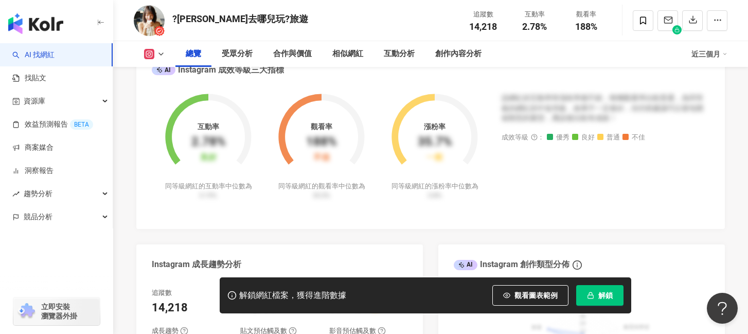
scroll to position [196, 0]
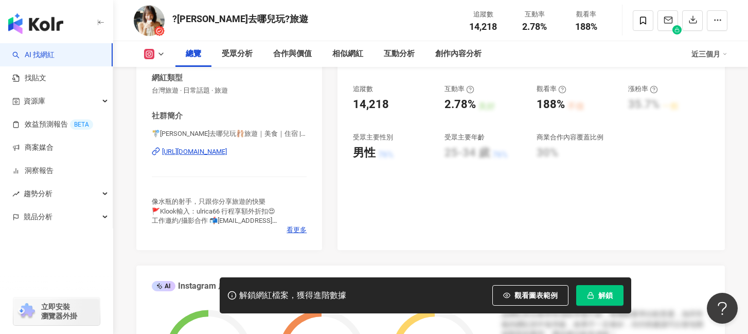
click at [227, 152] on div "[URL][DOMAIN_NAME]" at bounding box center [194, 151] width 65 height 9
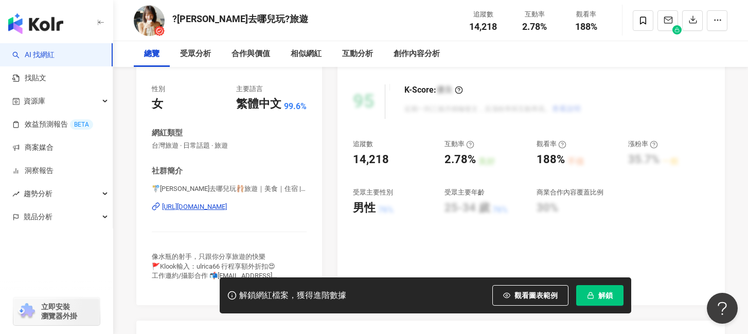
scroll to position [0, 0]
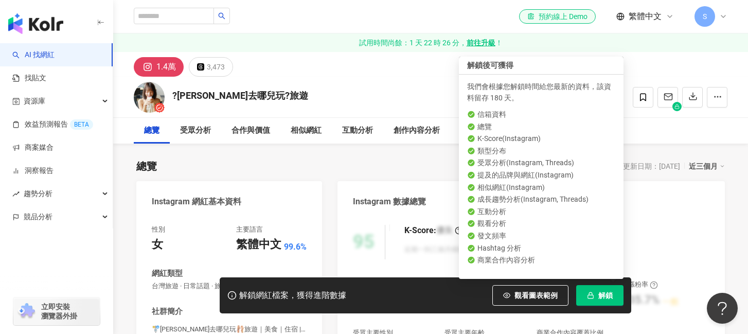
drag, startPoint x: 605, startPoint y: 292, endPoint x: 591, endPoint y: 265, distance: 30.1
click at [606, 292] on span "解鎖" at bounding box center [605, 295] width 14 height 8
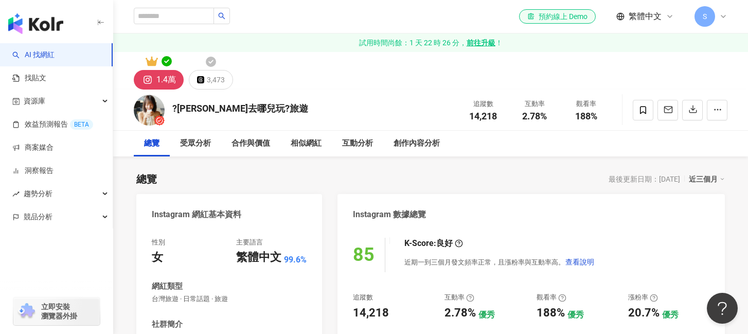
drag, startPoint x: 222, startPoint y: 81, endPoint x: 236, endPoint y: 95, distance: 19.3
click at [222, 81] on div "3,473" at bounding box center [216, 80] width 18 height 14
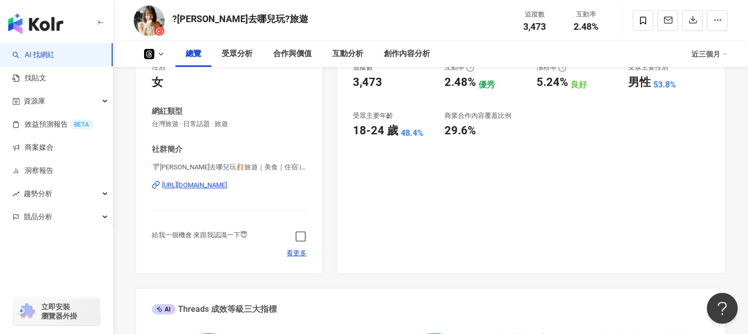
scroll to position [223, 0]
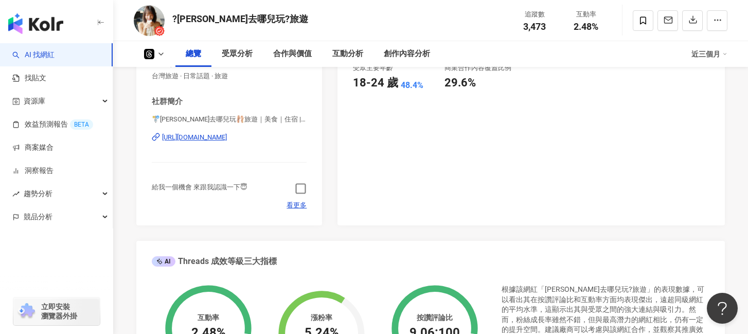
click at [297, 190] on icon "button" at bounding box center [301, 189] width 12 height 12
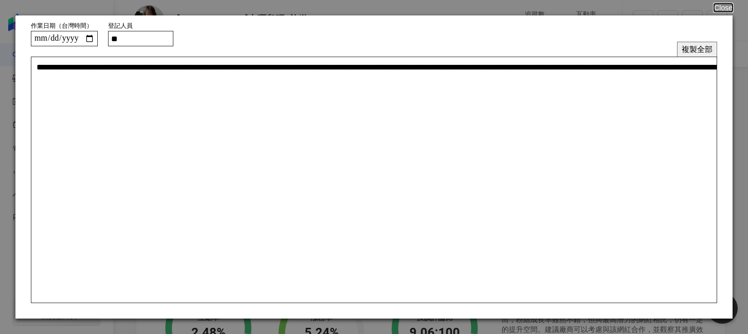
drag, startPoint x: 709, startPoint y: 44, endPoint x: 745, endPoint y: 25, distance: 40.5
click at [709, 44] on button "複製全部" at bounding box center [697, 49] width 40 height 15
click at [727, 7] on button "Close" at bounding box center [723, 8] width 20 height 8
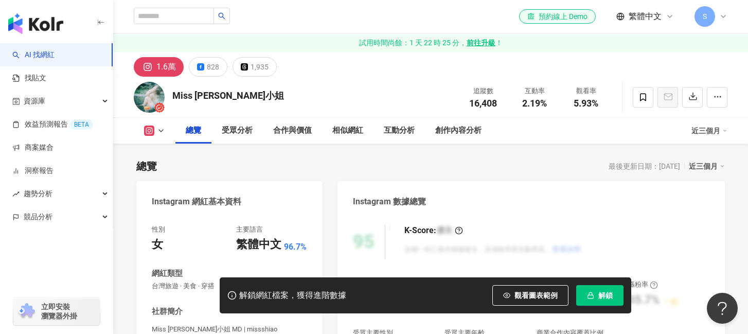
scroll to position [231, 0]
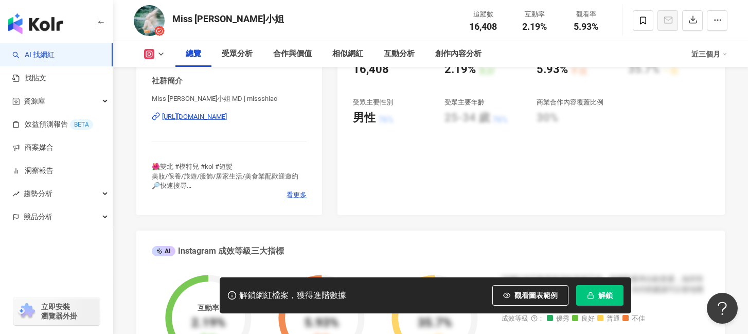
click at [227, 118] on div "[URL][DOMAIN_NAME]" at bounding box center [194, 116] width 65 height 9
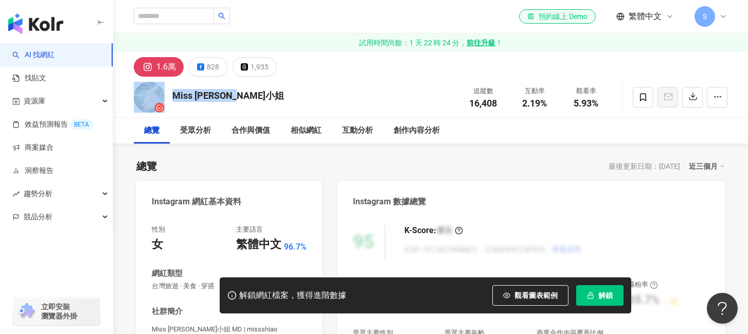
drag, startPoint x: 268, startPoint y: 91, endPoint x: 160, endPoint y: 94, distance: 108.1
click at [160, 94] on div "Miss [PERSON_NAME]小姐 追蹤數 16,408 互動率 2.19% 觀看率 5.93%" at bounding box center [430, 97] width 635 height 41
copy div "Miss [PERSON_NAME]小姐"
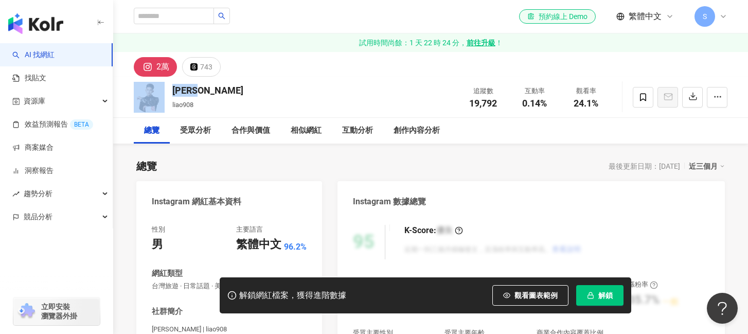
drag, startPoint x: 190, startPoint y: 90, endPoint x: 166, endPoint y: 90, distance: 24.2
click at [166, 90] on div "[PERSON_NAME] liao908 追蹤數 19,792 互動率 0.14% 觀看率 24.1%" at bounding box center [430, 97] width 635 height 41
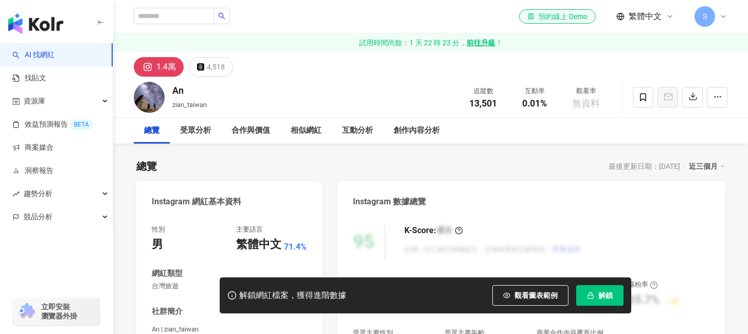
scroll to position [291, 0]
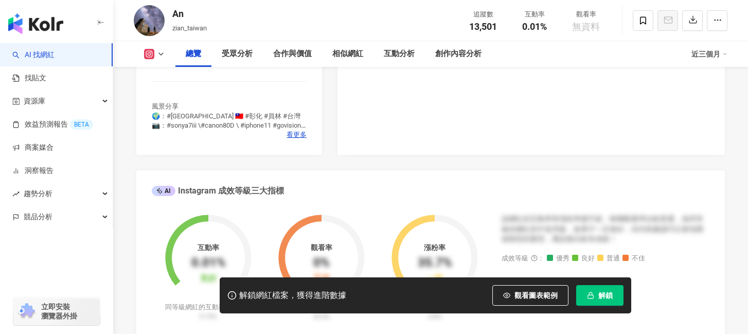
click at [227, 61] on div "[URL][DOMAIN_NAME]" at bounding box center [194, 56] width 65 height 9
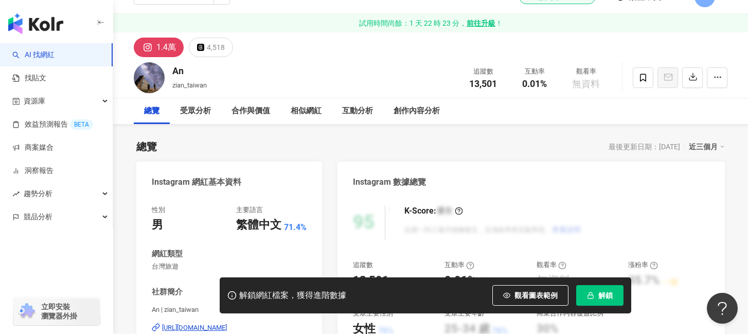
scroll to position [0, 0]
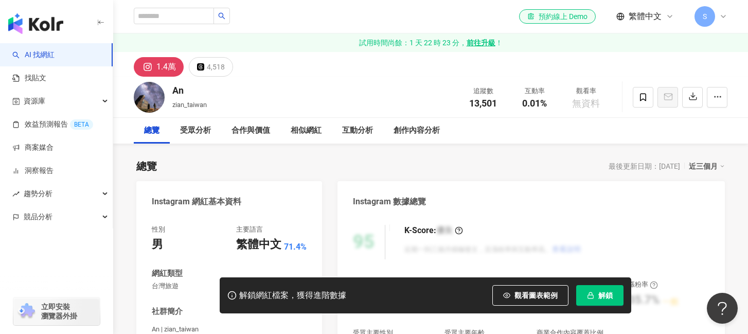
drag, startPoint x: 195, startPoint y: 84, endPoint x: 168, endPoint y: 86, distance: 26.9
click at [168, 86] on div "An zian_taiwan 追蹤數 13,501 互動率 0.01% 觀看率 無資料" at bounding box center [430, 97] width 635 height 41
drag, startPoint x: 199, startPoint y: 94, endPoint x: 175, endPoint y: 94, distance: 23.7
click at [175, 94] on div "An" at bounding box center [189, 90] width 34 height 13
copy div "An"
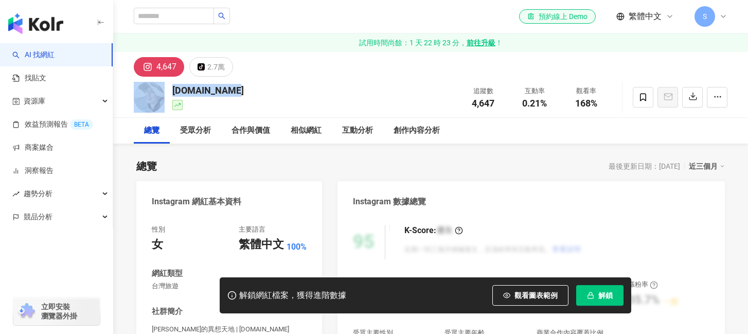
drag, startPoint x: 232, startPoint y: 90, endPoint x: 166, endPoint y: 90, distance: 65.9
click at [166, 90] on div "[DOMAIN_NAME] 追蹤數 4,647 互動率 0.21% 觀看率 168%" at bounding box center [430, 97] width 635 height 41
copy div "[DOMAIN_NAME]"
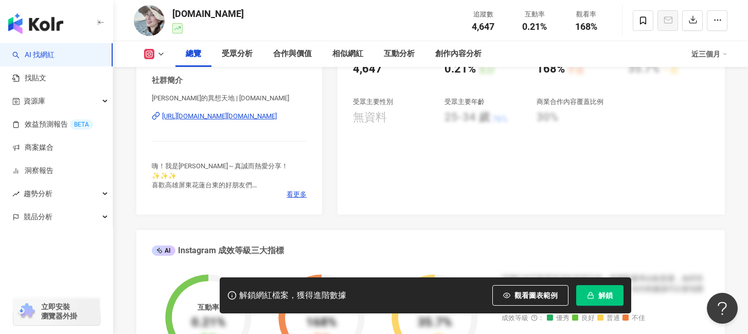
scroll to position [215, 0]
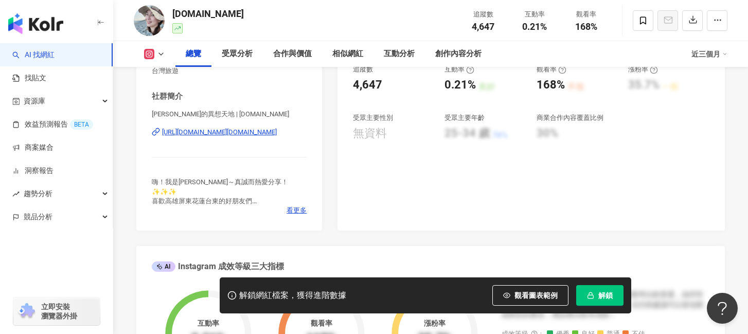
click at [254, 133] on div "https://www.instagram.com/oliviacha.tw/" at bounding box center [219, 132] width 115 height 9
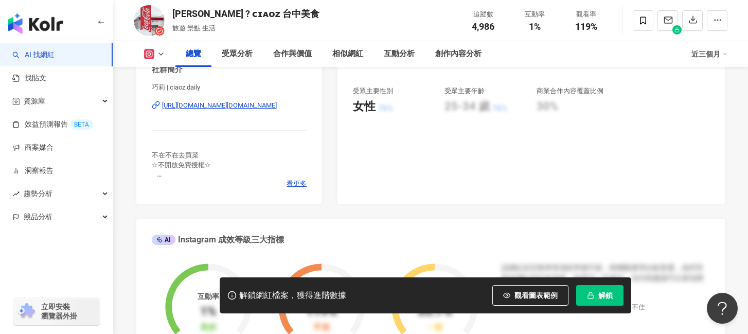
scroll to position [235, 0]
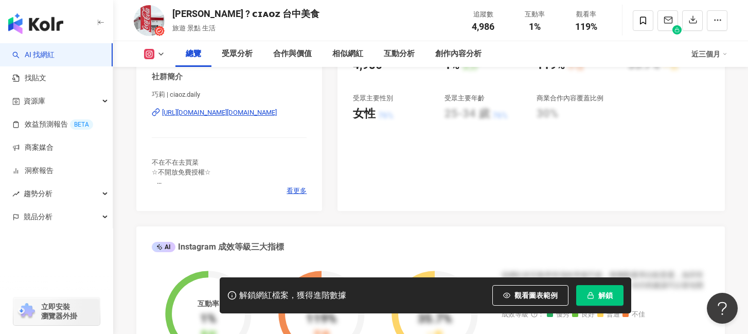
click at [260, 115] on div "[URL][DOMAIN_NAME][DOMAIN_NAME]" at bounding box center [219, 112] width 115 height 9
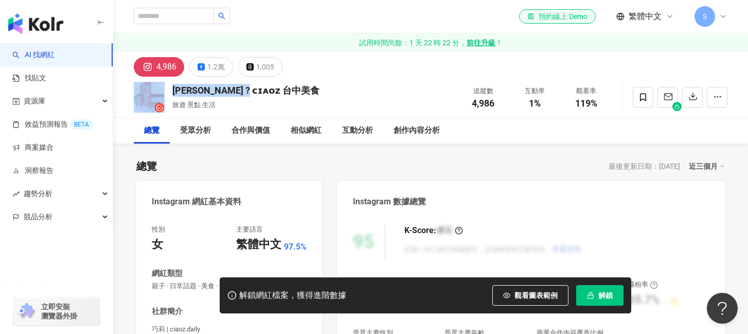
drag, startPoint x: 274, startPoint y: 88, endPoint x: 167, endPoint y: 88, distance: 107.0
click at [167, 88] on div "[PERSON_NAME] ? ᴄɪᴀᴏᴢ 台中美食 旅遊 景點 生活 追蹤數 4,986 互動率 1% 觀看率 119%" at bounding box center [430, 97] width 635 height 41
copy div "[PERSON_NAME] ? ᴄɪᴀᴏᴢ 台中美食"
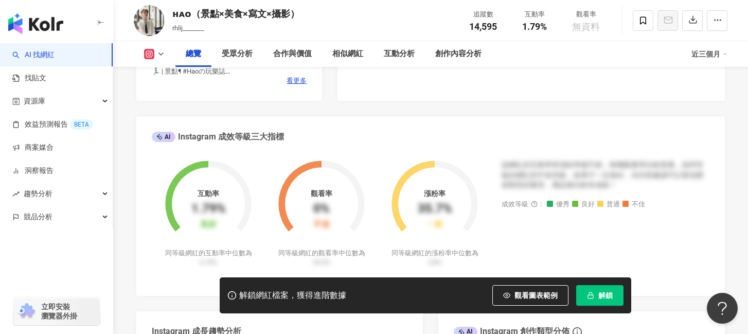
scroll to position [274, 0]
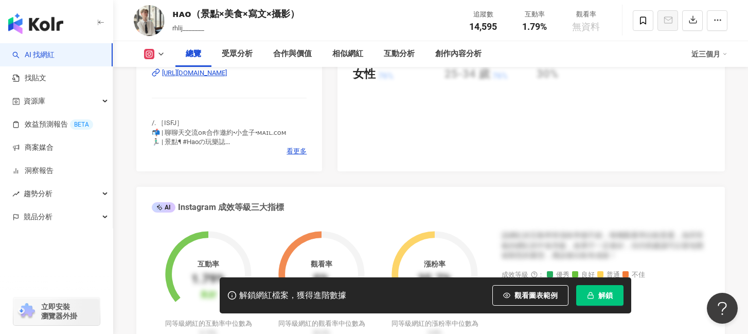
click at [227, 73] on div "[URL][DOMAIN_NAME]" at bounding box center [194, 72] width 65 height 9
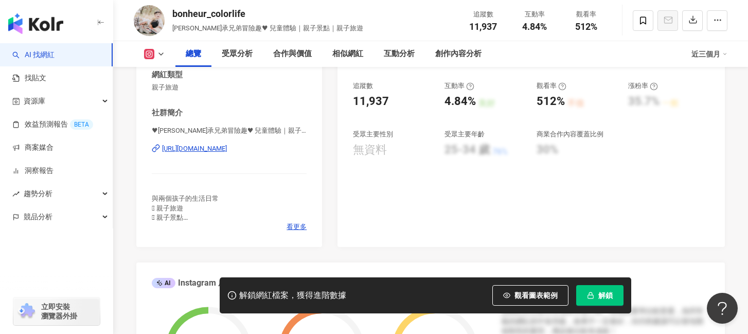
click at [227, 150] on div "[URL][DOMAIN_NAME]" at bounding box center [194, 148] width 65 height 9
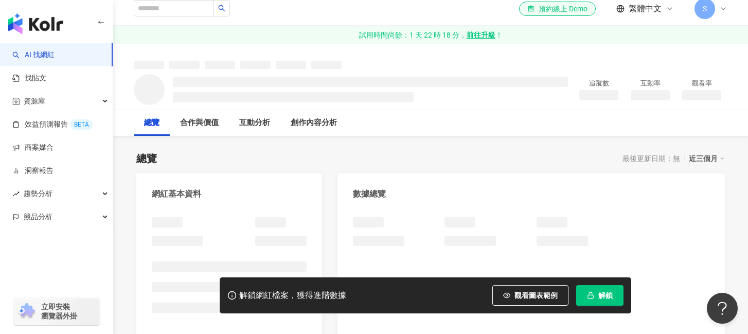
scroll to position [9, 0]
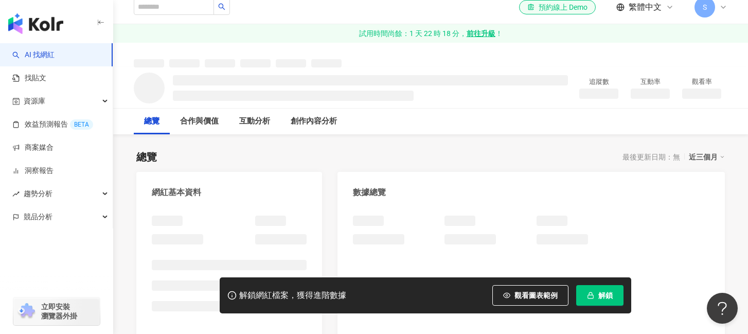
click at [286, 155] on div "總覽 最後更新日期：無 近三個月" at bounding box center [430, 157] width 589 height 14
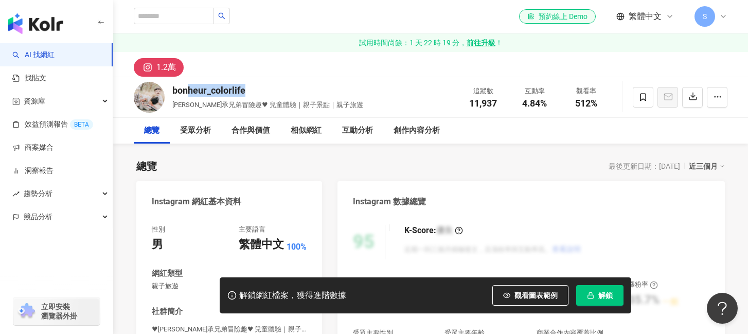
drag, startPoint x: 277, startPoint y: 90, endPoint x: 170, endPoint y: 89, distance: 107.0
click at [170, 89] on div "bonheur_colorlife 侑承兄弟冒險趣♥ 兒童體驗｜親子景點｜親子旅遊 追蹤數 11,937 互動率 4.84% 觀看率 512%" at bounding box center [430, 97] width 635 height 41
copy div "bonheur_colorlife"
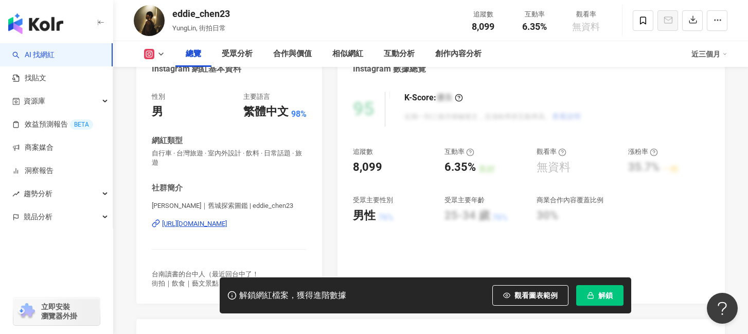
click at [211, 223] on div "https://www.instagram.com/eddie_chen23/" at bounding box center [194, 223] width 65 height 9
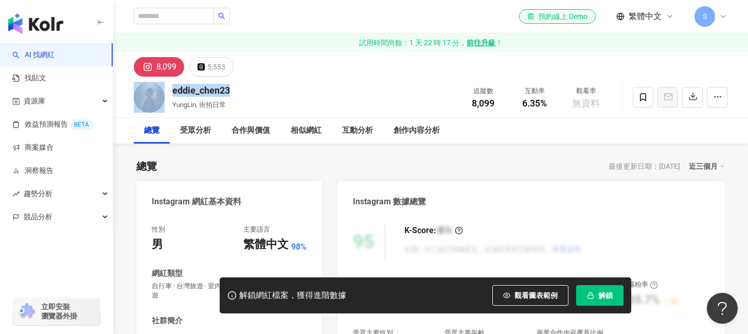
drag, startPoint x: 238, startPoint y: 91, endPoint x: 163, endPoint y: 91, distance: 74.6
click at [163, 91] on div "eddie_chen23 YungLin, 街拍日常 追蹤數 8,099 互動率 6.35% 觀看率 無資料" at bounding box center [430, 97] width 635 height 41
copy div "eddie_chen23"
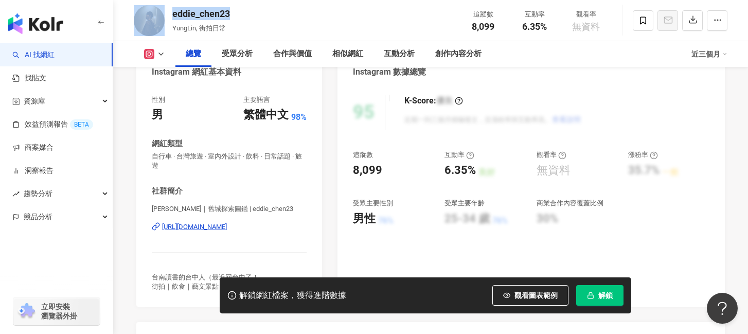
scroll to position [128, 0]
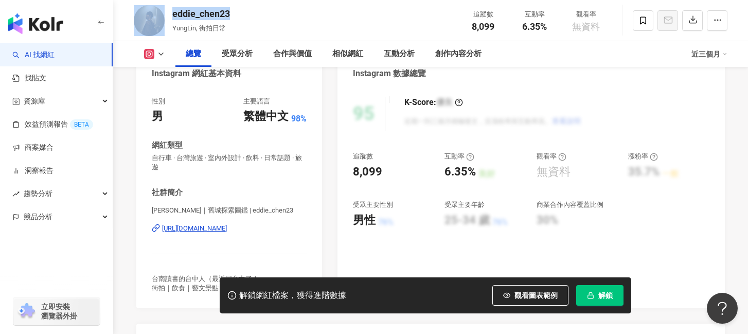
click at [227, 228] on div "https://www.instagram.com/eddie_chen23/" at bounding box center [194, 228] width 65 height 9
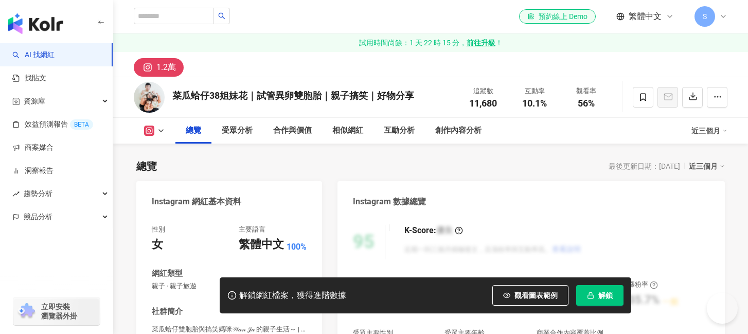
scroll to position [163, 0]
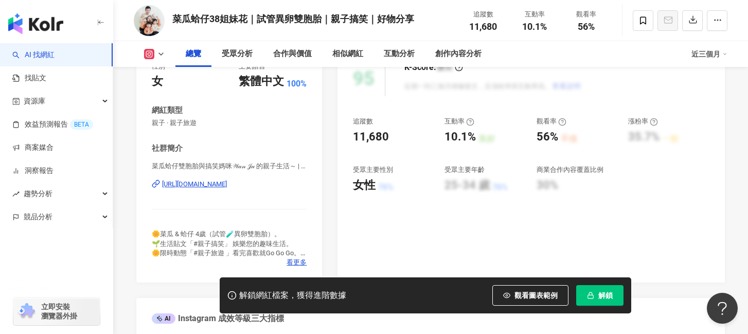
click at [227, 184] on div "https://www.instagram.com/dawn_fratemal_twins/" at bounding box center [194, 184] width 65 height 9
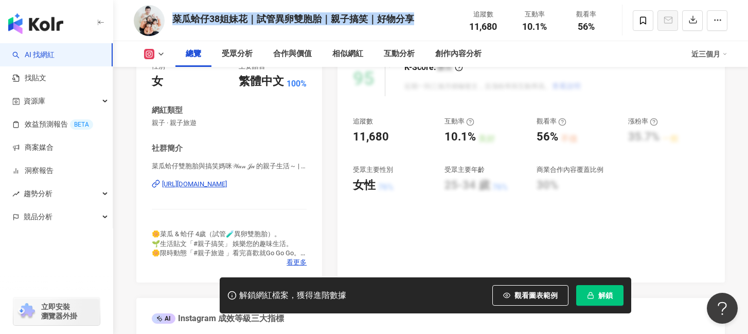
drag, startPoint x: 410, startPoint y: 17, endPoint x: 177, endPoint y: 15, distance: 233.1
click at [176, 15] on div "菜瓜蛤仔38姐妹花｜試管異卵雙胞胎｜親子搞笑｜好物分享 追蹤數 11,680 互動率 10.1% 觀看率 56%" at bounding box center [430, 20] width 635 height 41
copy div "菜瓜蛤仔38姐妹花｜試管異卵雙胞胎｜親子搞笑｜好物分享"
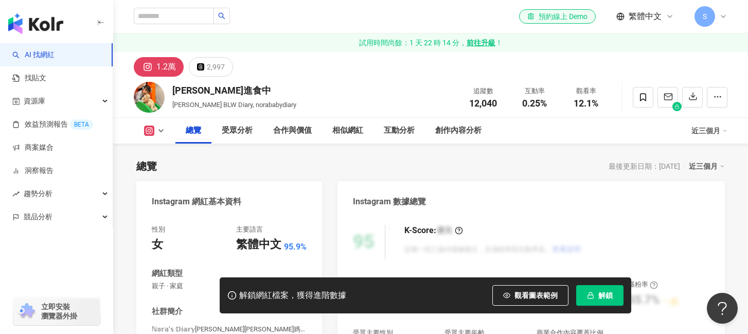
scroll to position [224, 0]
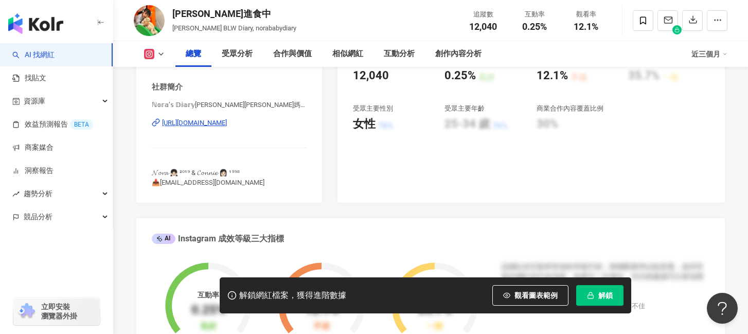
click at [227, 126] on div "https://www.instagram.com/norababydiary/" at bounding box center [194, 122] width 65 height 9
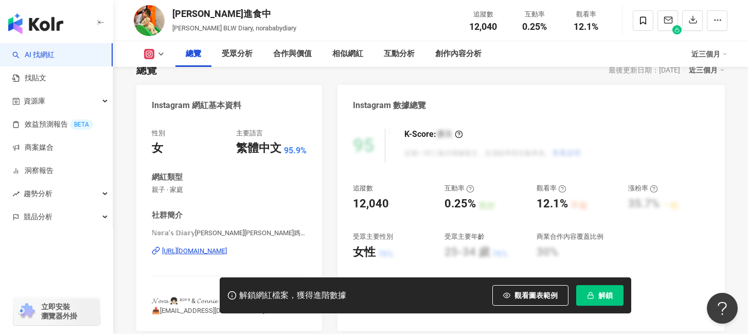
scroll to position [0, 0]
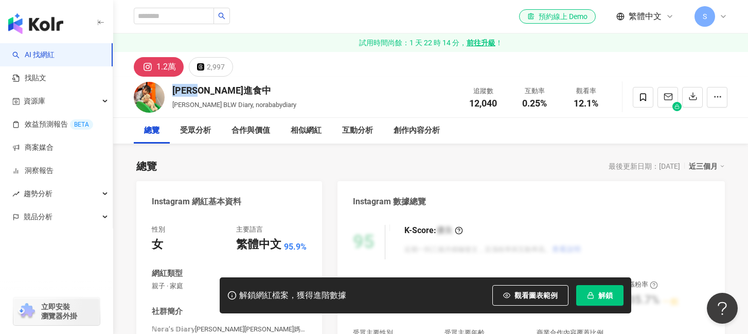
drag, startPoint x: 227, startPoint y: 91, endPoint x: 171, endPoint y: 90, distance: 56.1
click at [171, 90] on div "妍妍進食中 Nora's BLW Diary, norababydiary 追蹤數 12,040 互動率 0.25% 觀看率 12.1%" at bounding box center [430, 97] width 635 height 41
copy div "妍妍進食中"
click at [611, 296] on span "解鎖" at bounding box center [605, 295] width 14 height 8
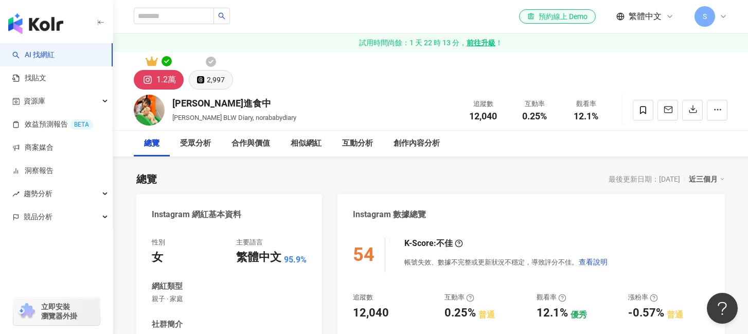
click at [220, 78] on div "2,997" at bounding box center [216, 80] width 18 height 14
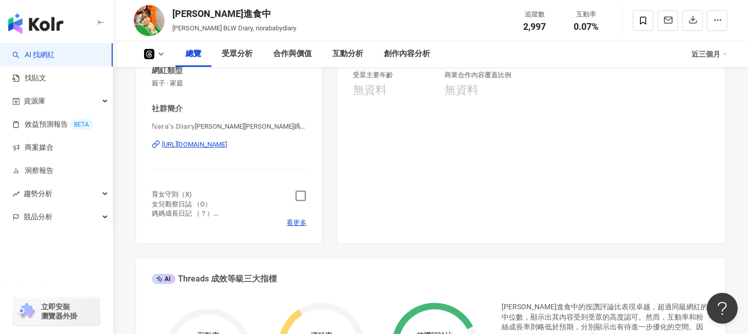
scroll to position [225, 0]
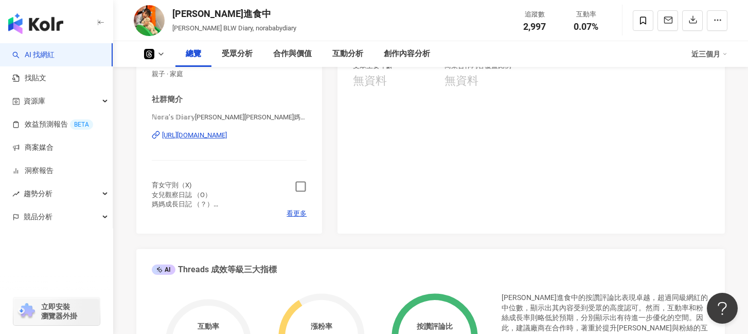
click at [298, 190] on icon "button" at bounding box center [301, 187] width 12 height 12
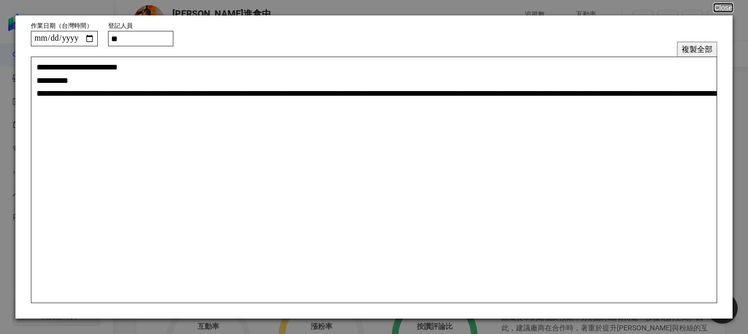
scroll to position [224, 0]
click at [703, 49] on button "複製全部" at bounding box center [697, 49] width 40 height 15
click at [724, 12] on button "Close" at bounding box center [723, 8] width 20 height 8
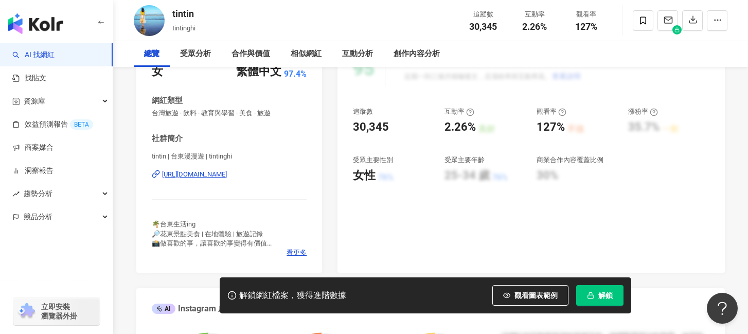
click at [227, 174] on div "[URL][DOMAIN_NAME]" at bounding box center [194, 174] width 65 height 9
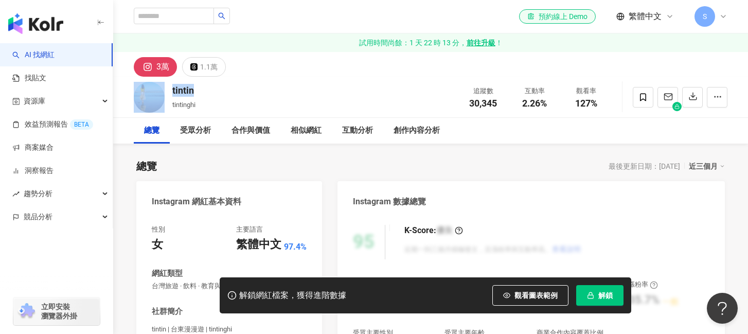
drag, startPoint x: 198, startPoint y: 92, endPoint x: 166, endPoint y: 92, distance: 31.9
click at [166, 92] on div "tintin tintinghi 追蹤數 30,345 互動率 2.26% 觀看率 127%" at bounding box center [430, 97] width 635 height 41
copy div "tintin"
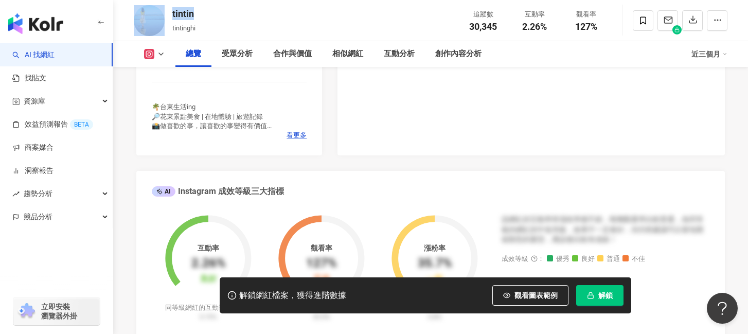
scroll to position [222, 0]
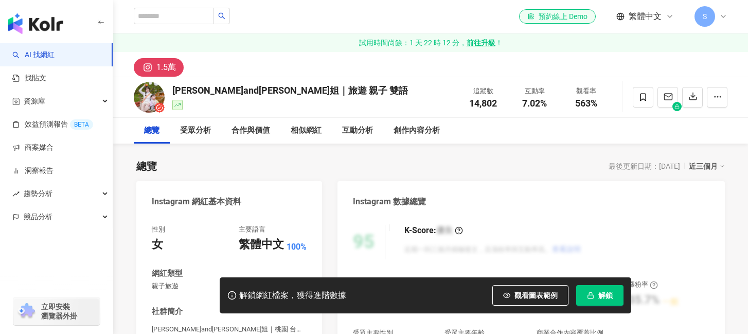
click at [232, 70] on div "1.5萬" at bounding box center [430, 64] width 635 height 25
drag, startPoint x: 300, startPoint y: 89, endPoint x: 178, endPoint y: 91, distance: 122.5
click at [175, 91] on div "玹玹and玹姐｜旅遊 親子 雙語 追蹤數 14,802 互動率 7.02% 觀看率 563%" at bounding box center [430, 97] width 635 height 41
copy div "玹玹and玹姐｜旅遊 親子 雙語"
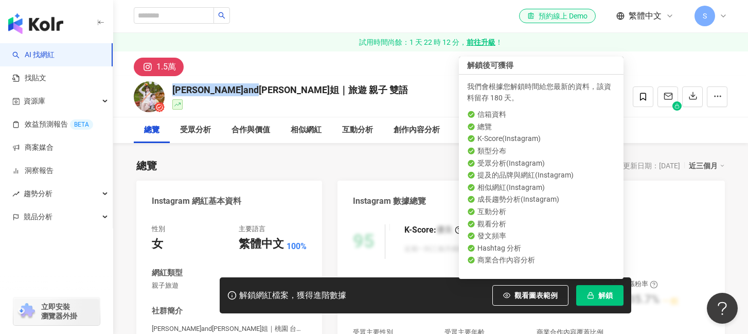
click at [603, 299] on span "解鎖" at bounding box center [605, 295] width 14 height 8
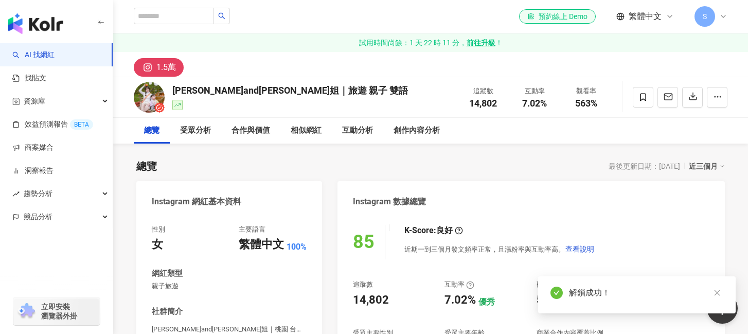
click at [721, 291] on link at bounding box center [717, 293] width 13 height 13
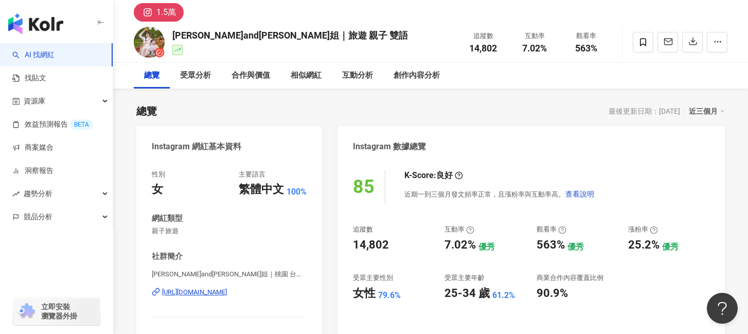
scroll to position [30, 0]
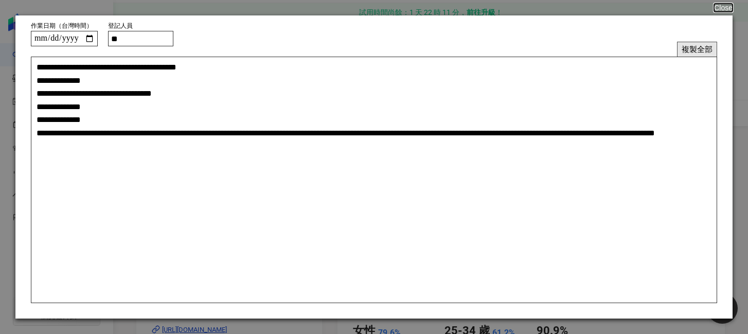
click at [712, 45] on button "複製全部" at bounding box center [697, 49] width 40 height 15
click at [702, 45] on button "複製全部" at bounding box center [697, 49] width 40 height 15
click at [728, 7] on button "Close" at bounding box center [723, 8] width 20 height 8
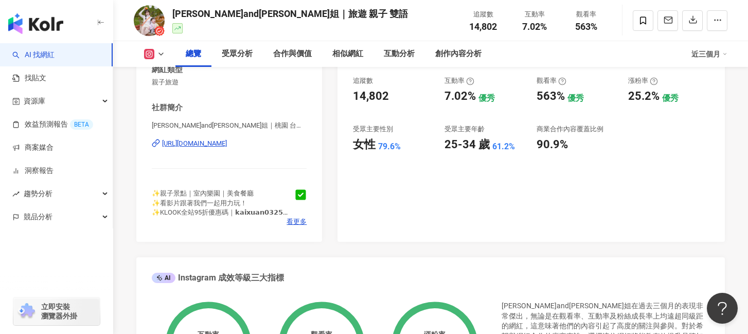
scroll to position [194, 0]
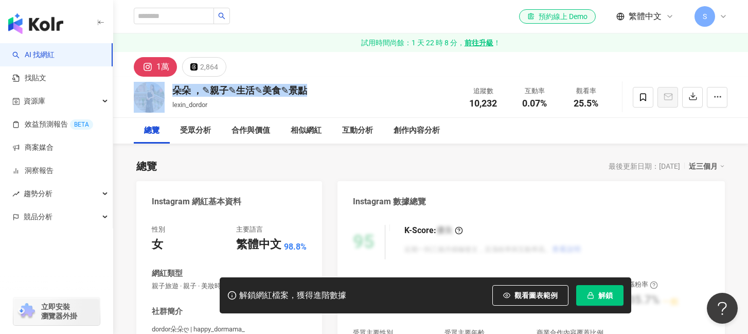
click at [165, 93] on div "朵朵 ，✎親子✎生活✎美食✎景點 lexin_dordor 追蹤數 10,232 互動率 0.07% 觀看率 25.5%" at bounding box center [430, 97] width 635 height 41
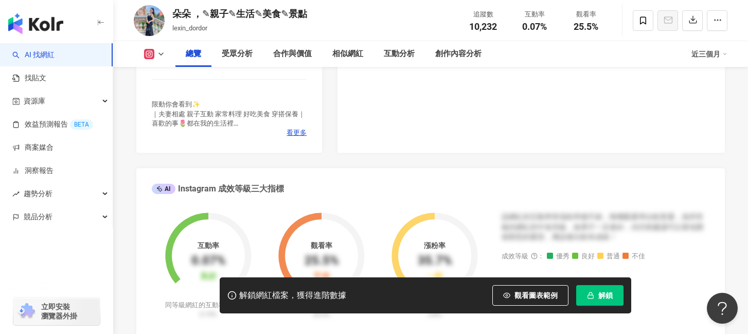
scroll to position [177, 0]
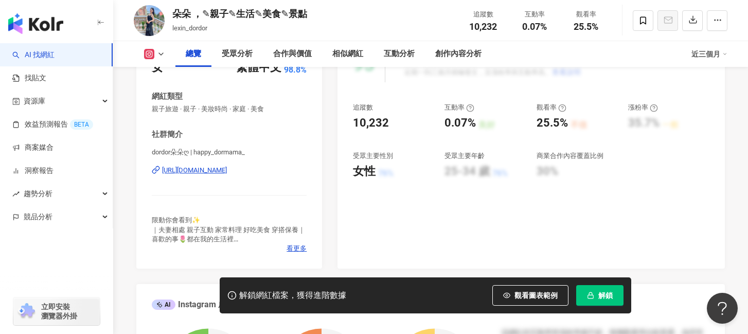
click at [227, 172] on div "[URL][DOMAIN_NAME]" at bounding box center [194, 170] width 65 height 9
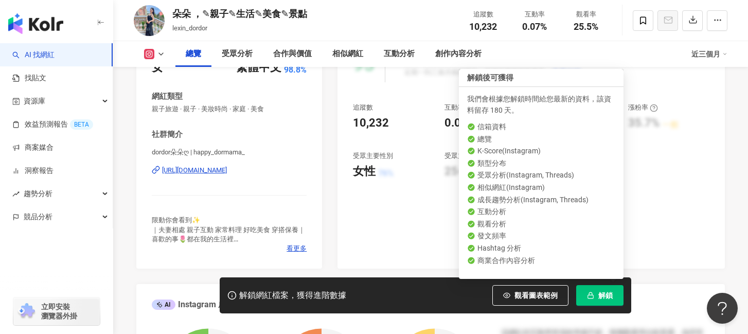
click at [586, 294] on button "解鎖" at bounding box center [599, 295] width 47 height 21
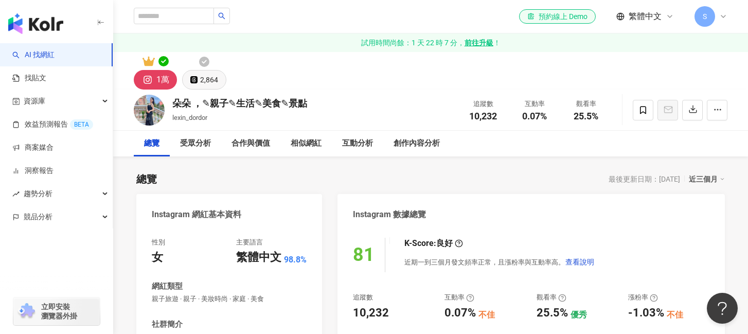
click at [210, 83] on div "2,864" at bounding box center [209, 80] width 18 height 14
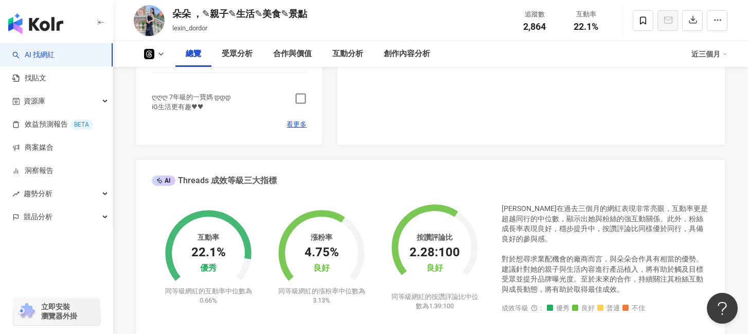
scroll to position [310, 0]
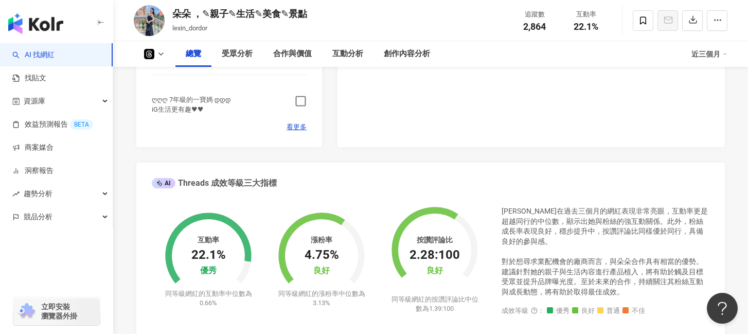
click at [295, 103] on icon "button" at bounding box center [301, 101] width 12 height 12
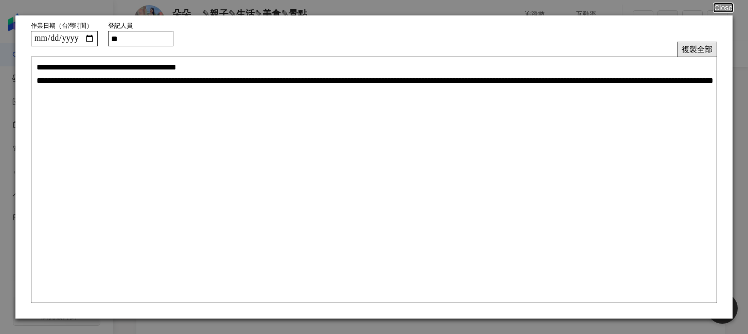
click at [695, 48] on button "複製全部" at bounding box center [697, 49] width 40 height 15
click at [697, 47] on button "複製全部" at bounding box center [697, 49] width 40 height 15
click at [723, 10] on button "Close" at bounding box center [723, 8] width 20 height 8
